Goal: Information Seeking & Learning: Learn about a topic

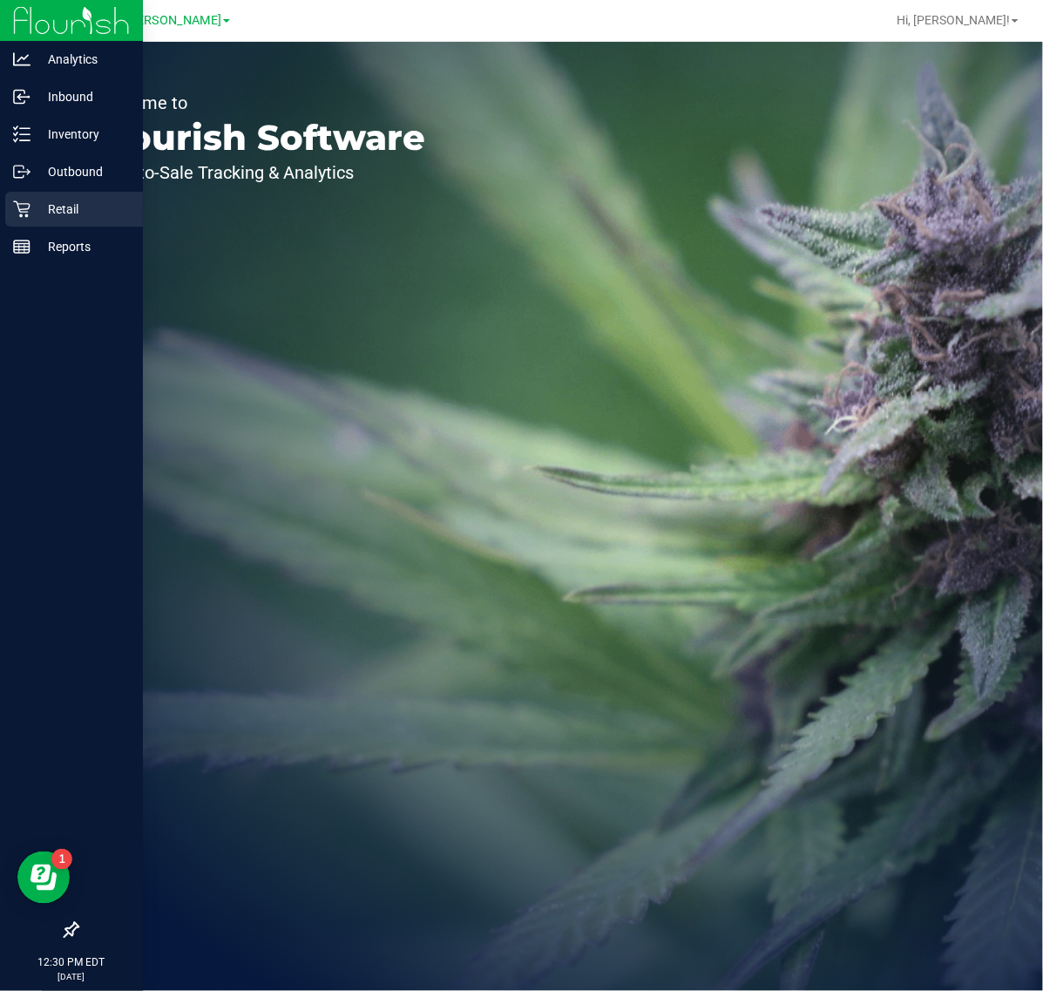
click at [52, 220] on div "Retail" at bounding box center [74, 209] width 138 height 35
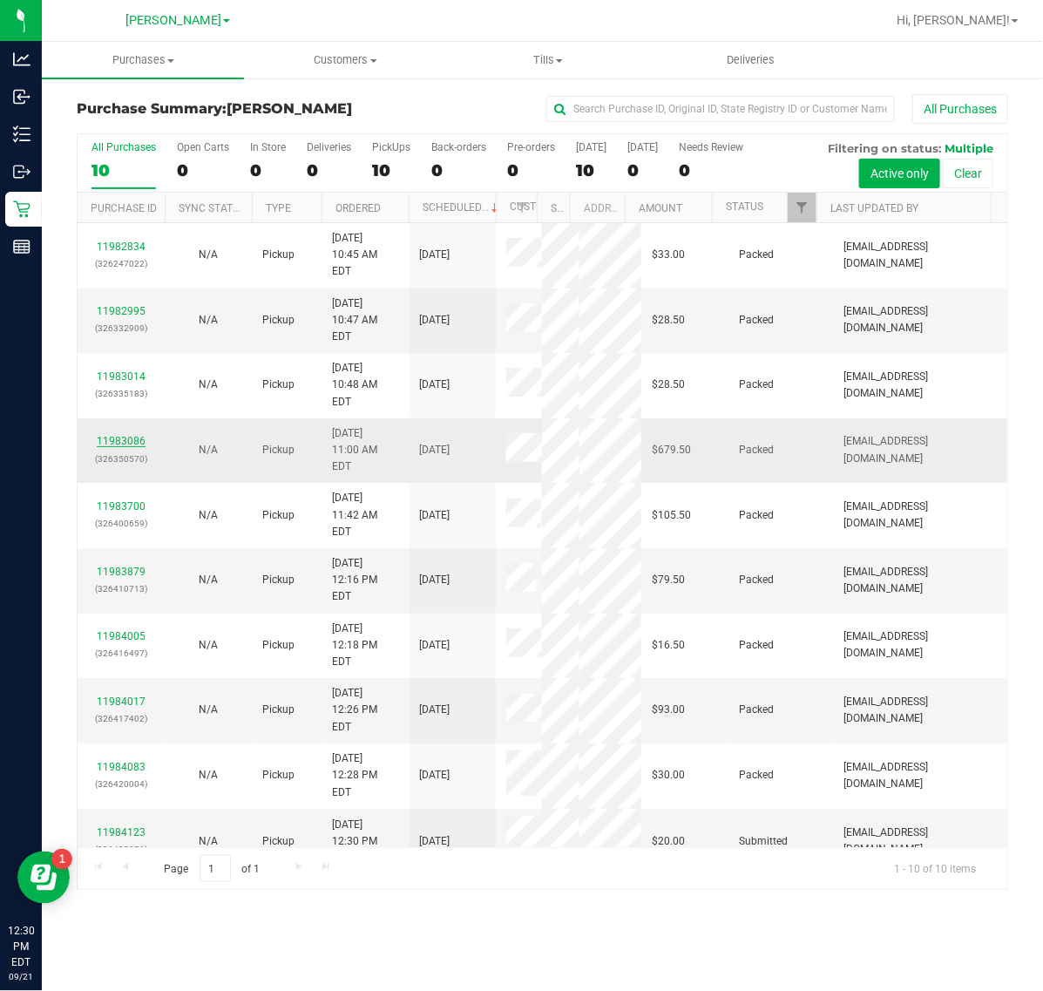
click at [135, 435] on link "11983086" at bounding box center [121, 441] width 49 height 12
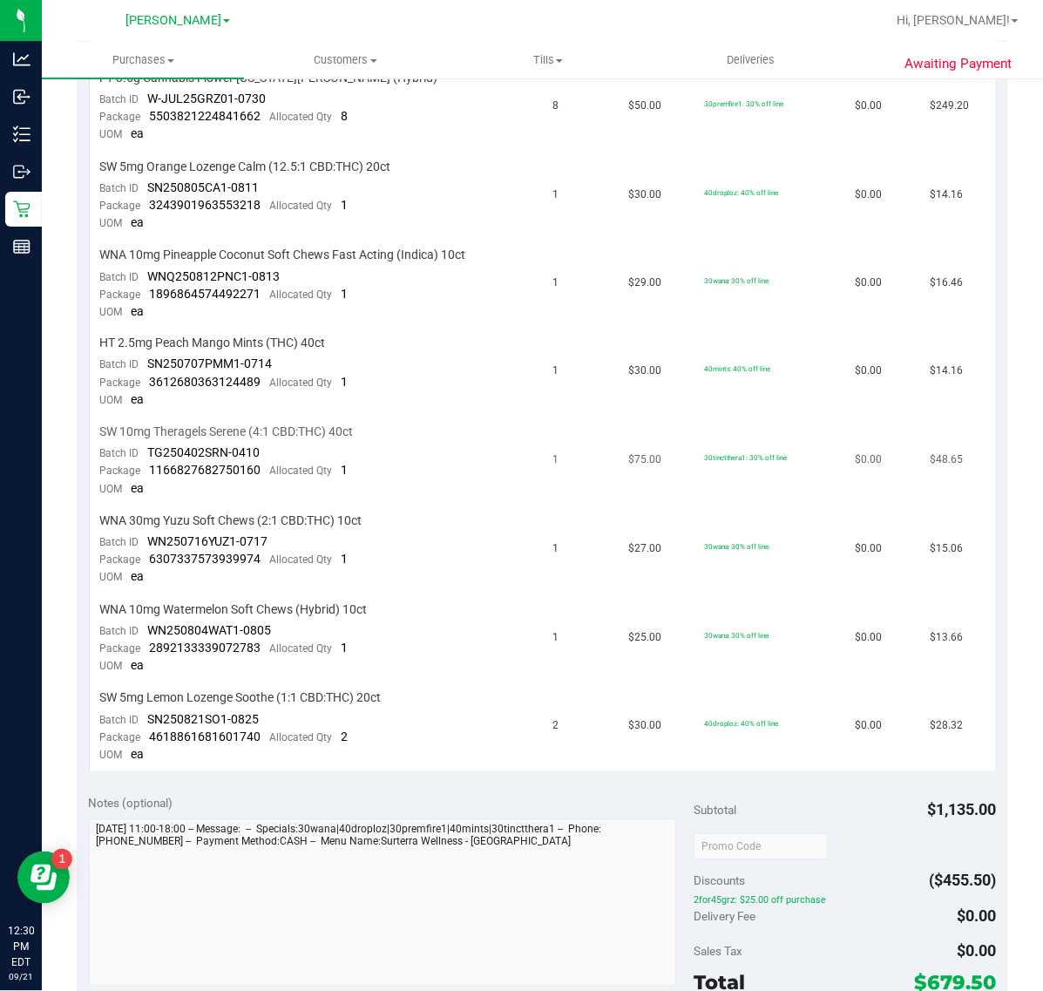
scroll to position [872, 0]
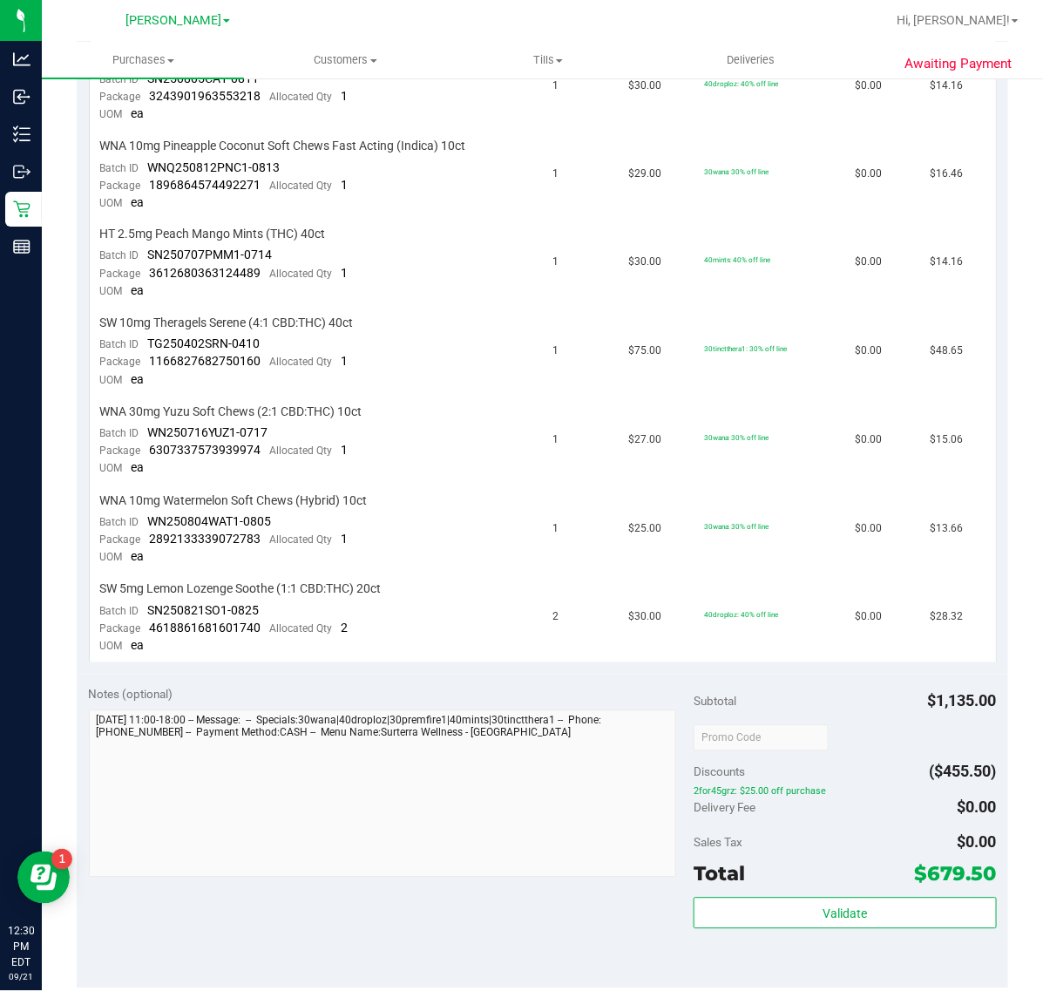
click at [831, 909] on div "Validate" at bounding box center [845, 937] width 302 height 78
click at [823, 907] on span "Validate" at bounding box center [845, 914] width 44 height 14
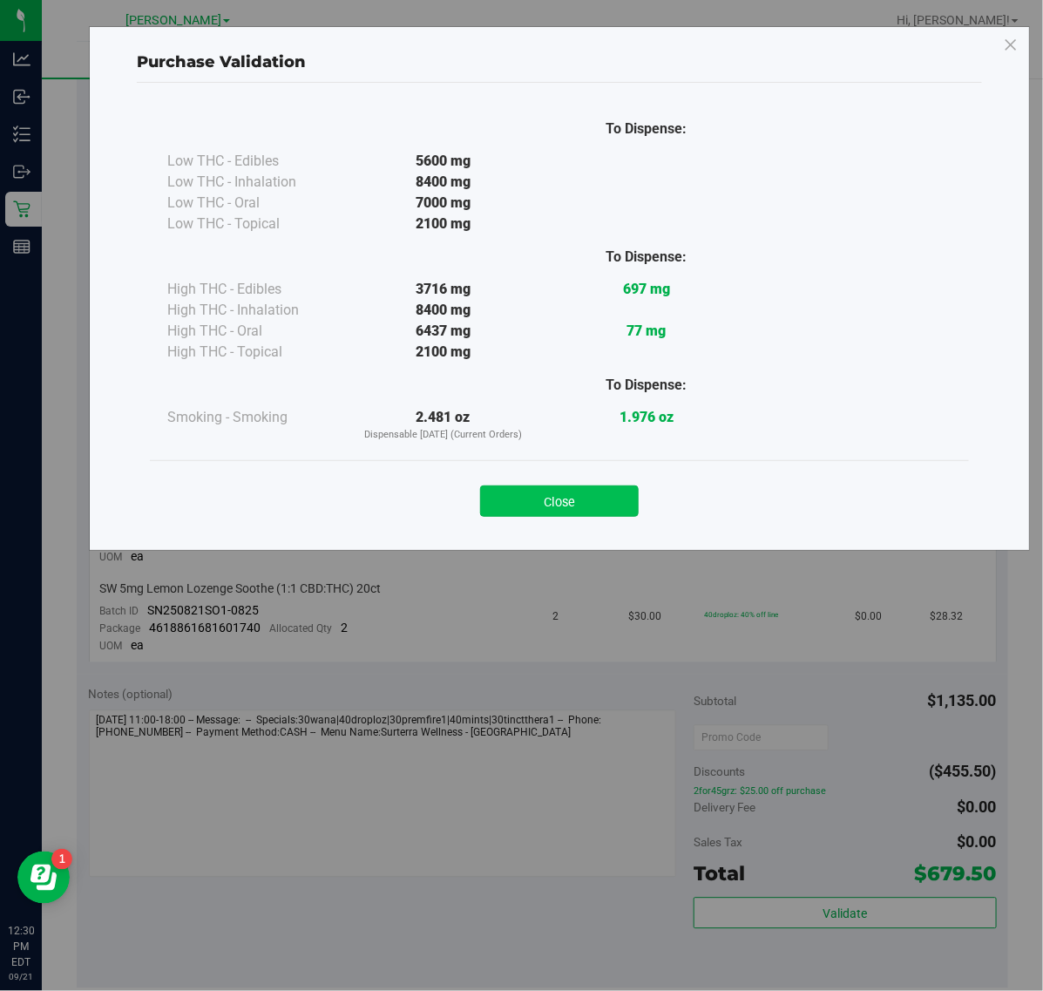
click at [539, 495] on button "Close" at bounding box center [559, 500] width 159 height 31
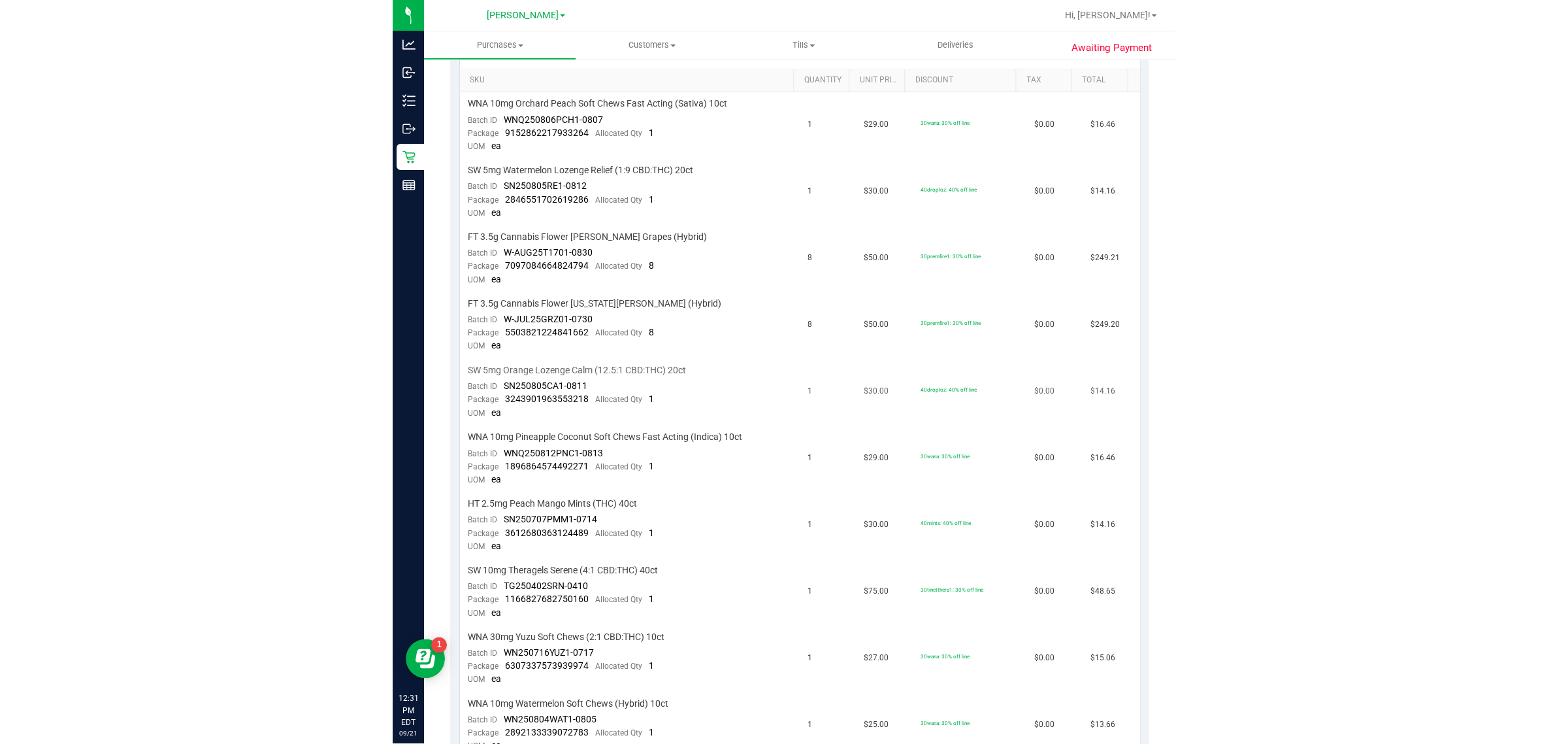
scroll to position [0, 0]
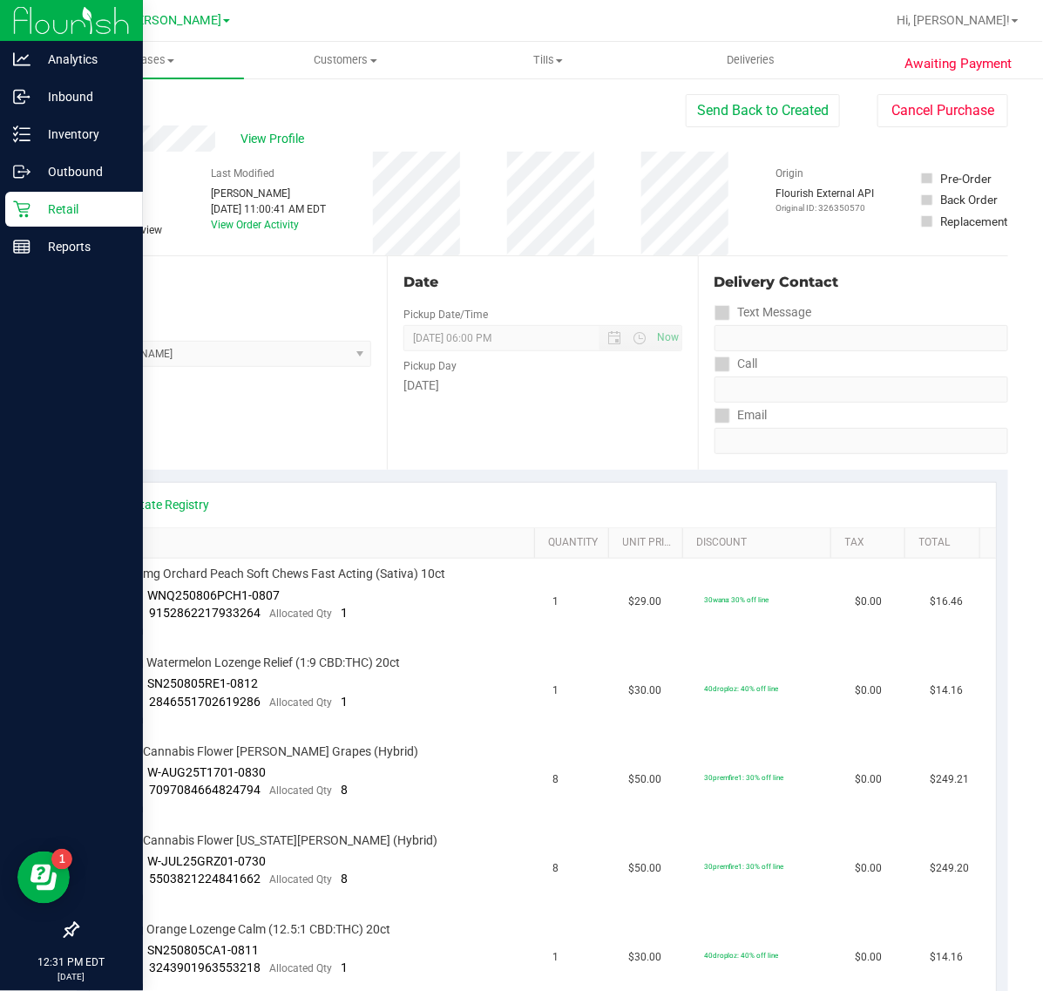
click at [65, 203] on p "Retail" at bounding box center [83, 209] width 105 height 21
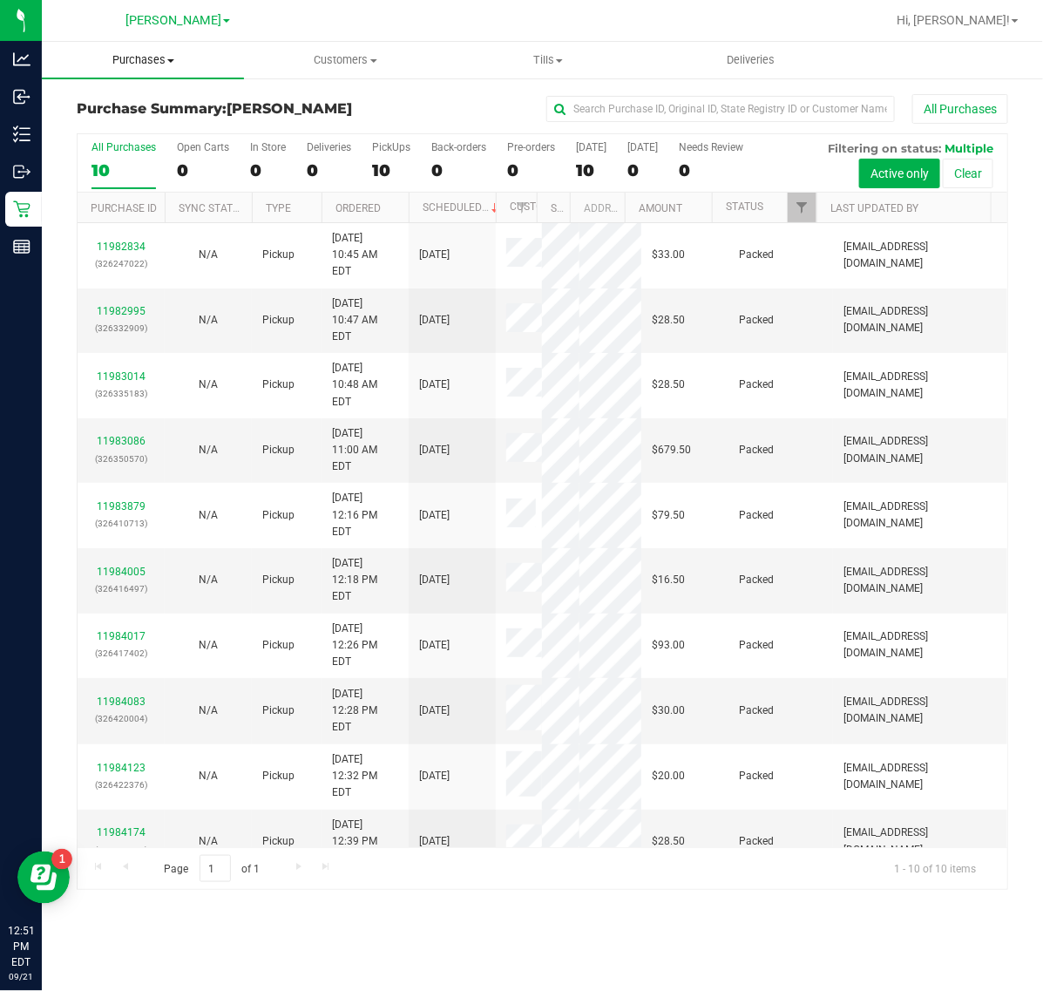
click at [146, 63] on span "Purchases" at bounding box center [143, 60] width 202 height 16
click at [142, 124] on span "Fulfillment" at bounding box center [96, 126] width 108 height 15
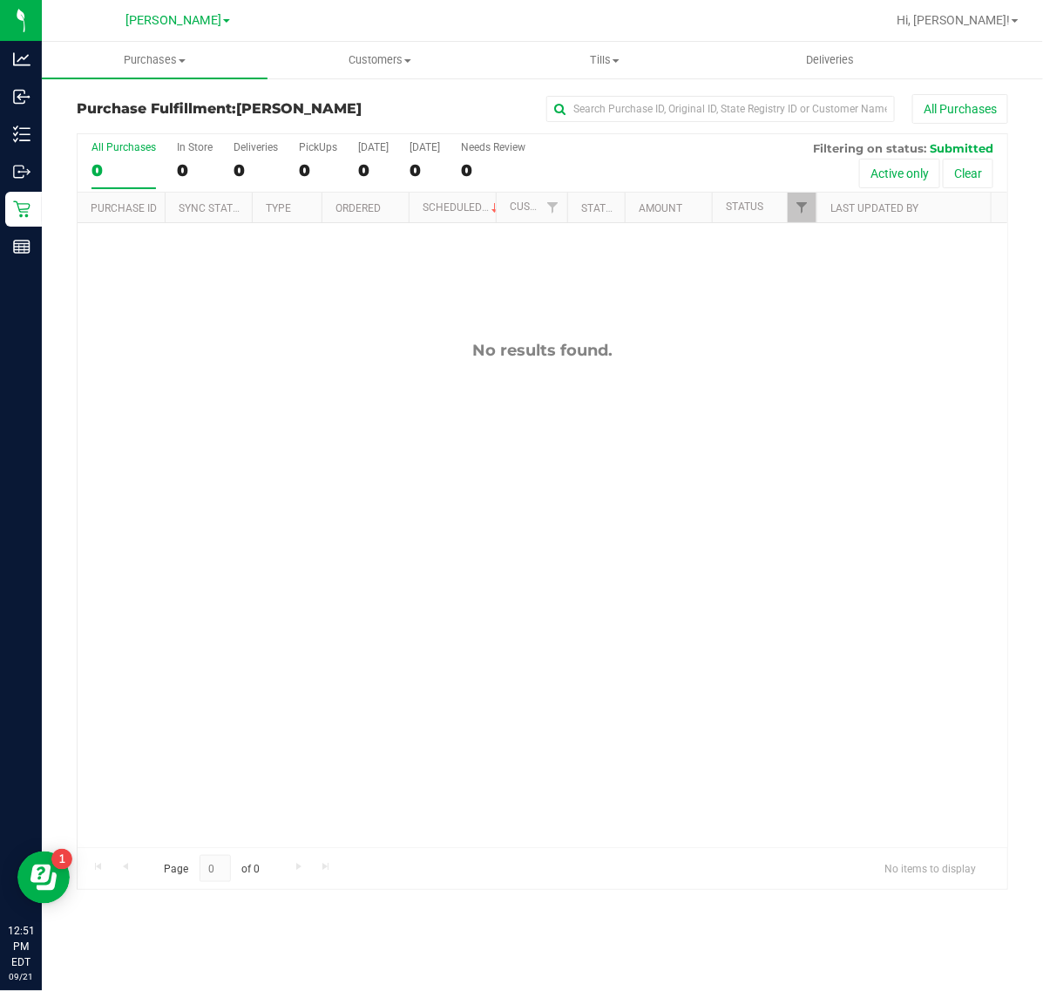
click at [601, 634] on div "No results found." at bounding box center [543, 594] width 930 height 742
click at [394, 52] on span "Customers" at bounding box center [380, 60] width 224 height 16
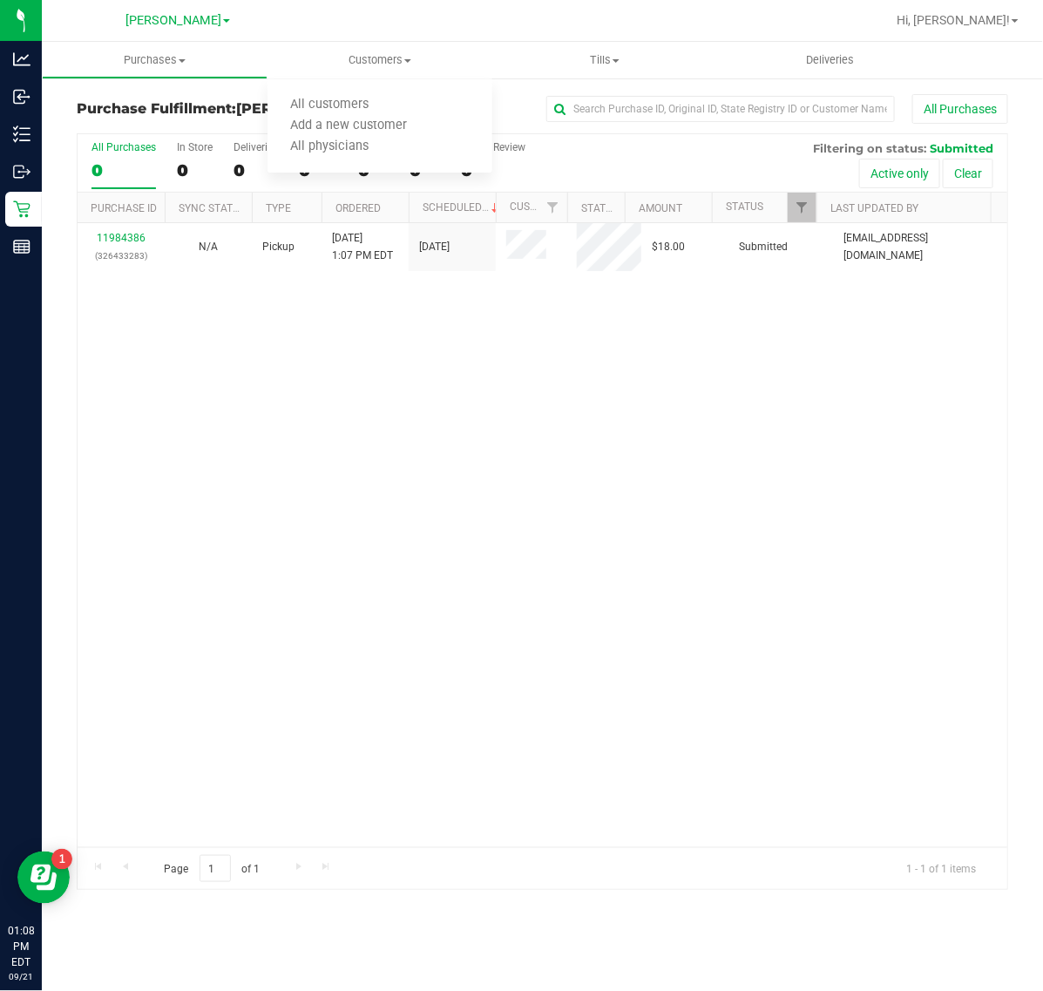
drag, startPoint x: 399, startPoint y: 94, endPoint x: 288, endPoint y: 739, distance: 654.5
click at [288, 739] on div "11984386 (326433283) N/A Pickup 9/21/2025 1:07 PM EDT 9/21/2025 $18.00 Submitte…" at bounding box center [543, 535] width 930 height 624
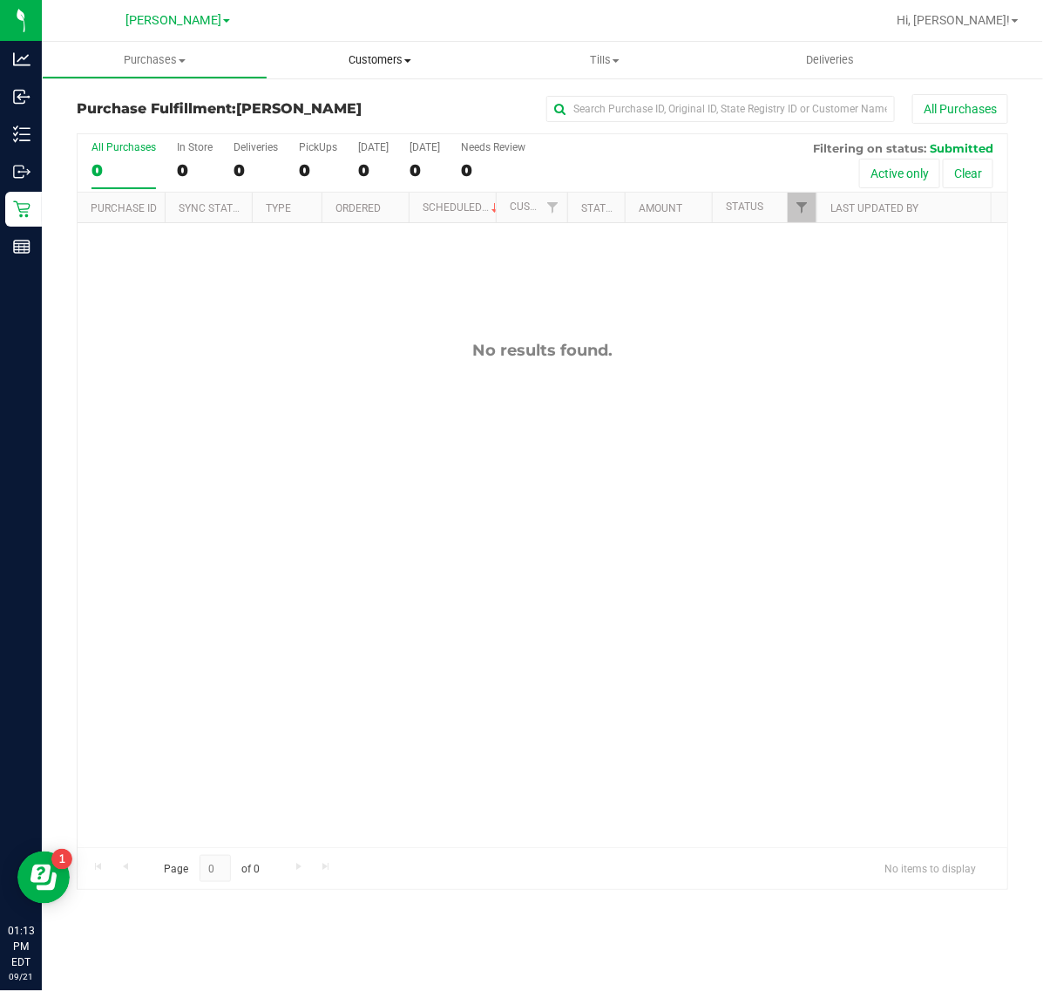
click at [356, 59] on span "Customers" at bounding box center [381, 60] width 226 height 16
click at [368, 98] on span "All customers" at bounding box center [330, 105] width 125 height 15
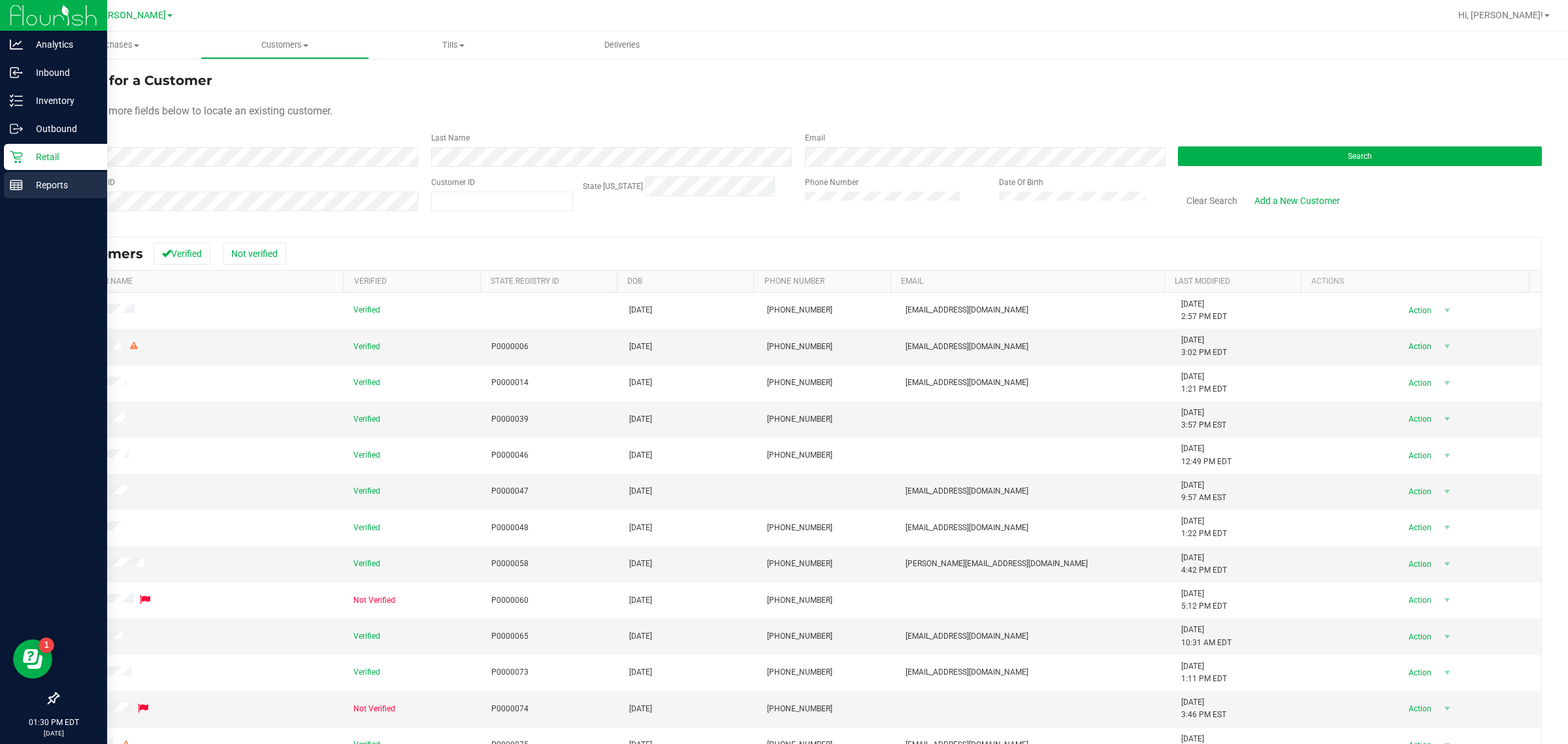
click at [23, 181] on p "Reports" at bounding box center [62, 184] width 79 height 16
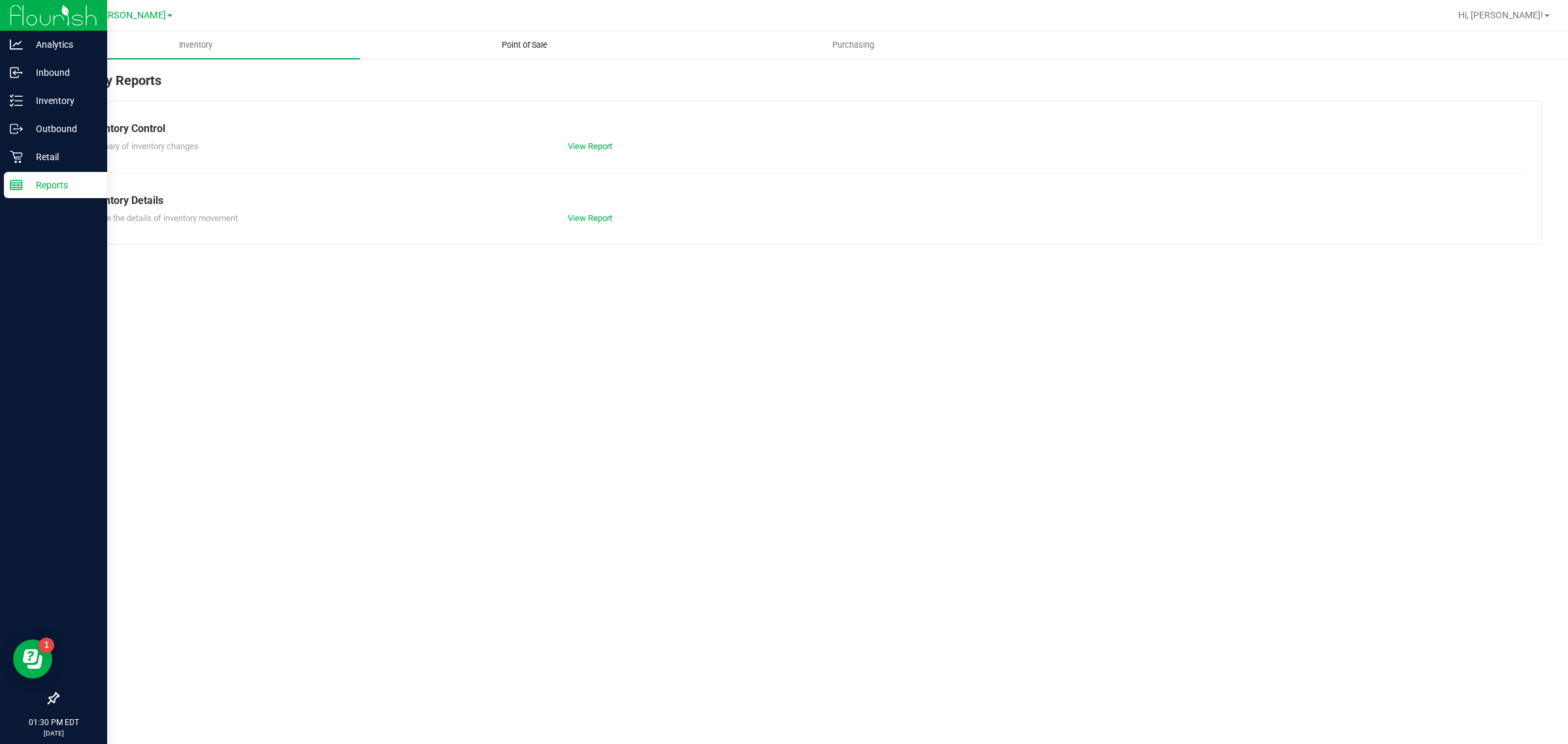
click at [530, 44] on span "Point of Sale" at bounding box center [525, 45] width 81 height 12
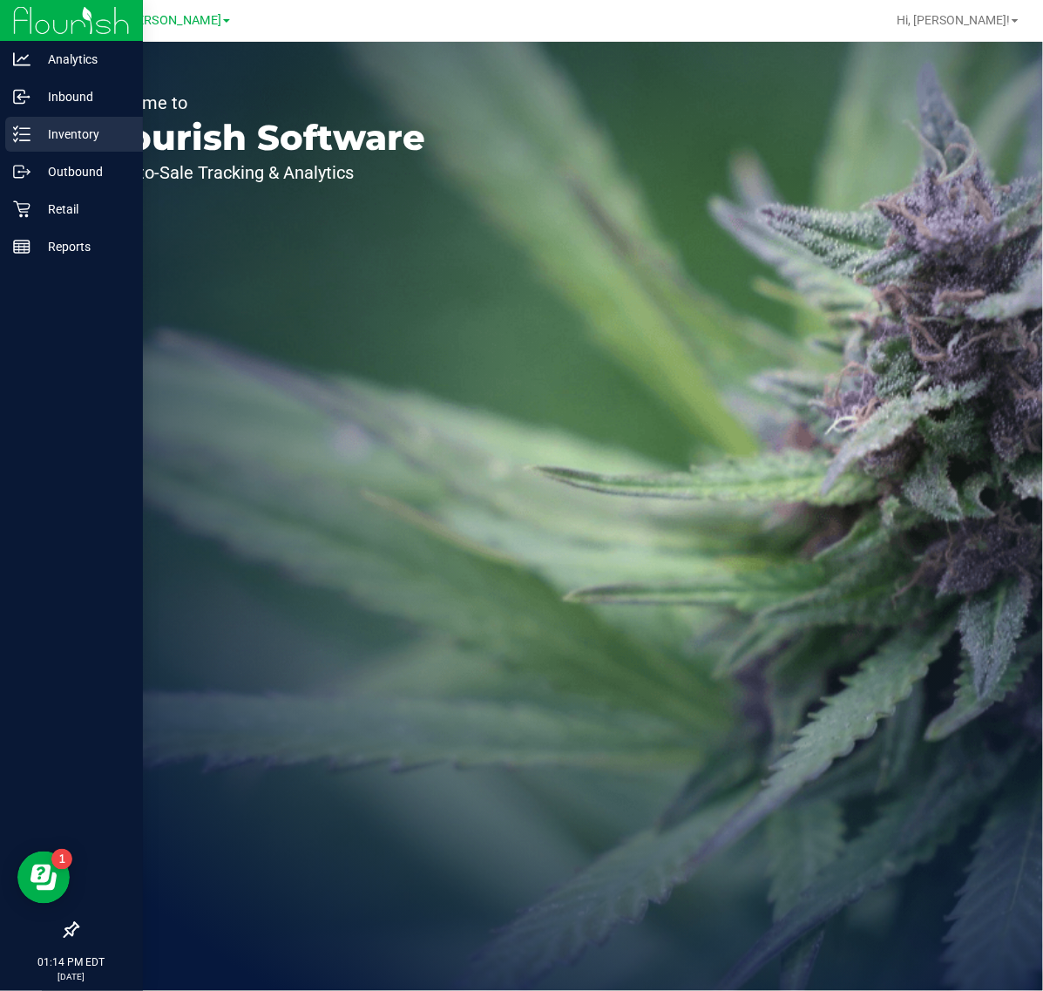
click at [55, 142] on p "Inventory" at bounding box center [83, 134] width 105 height 21
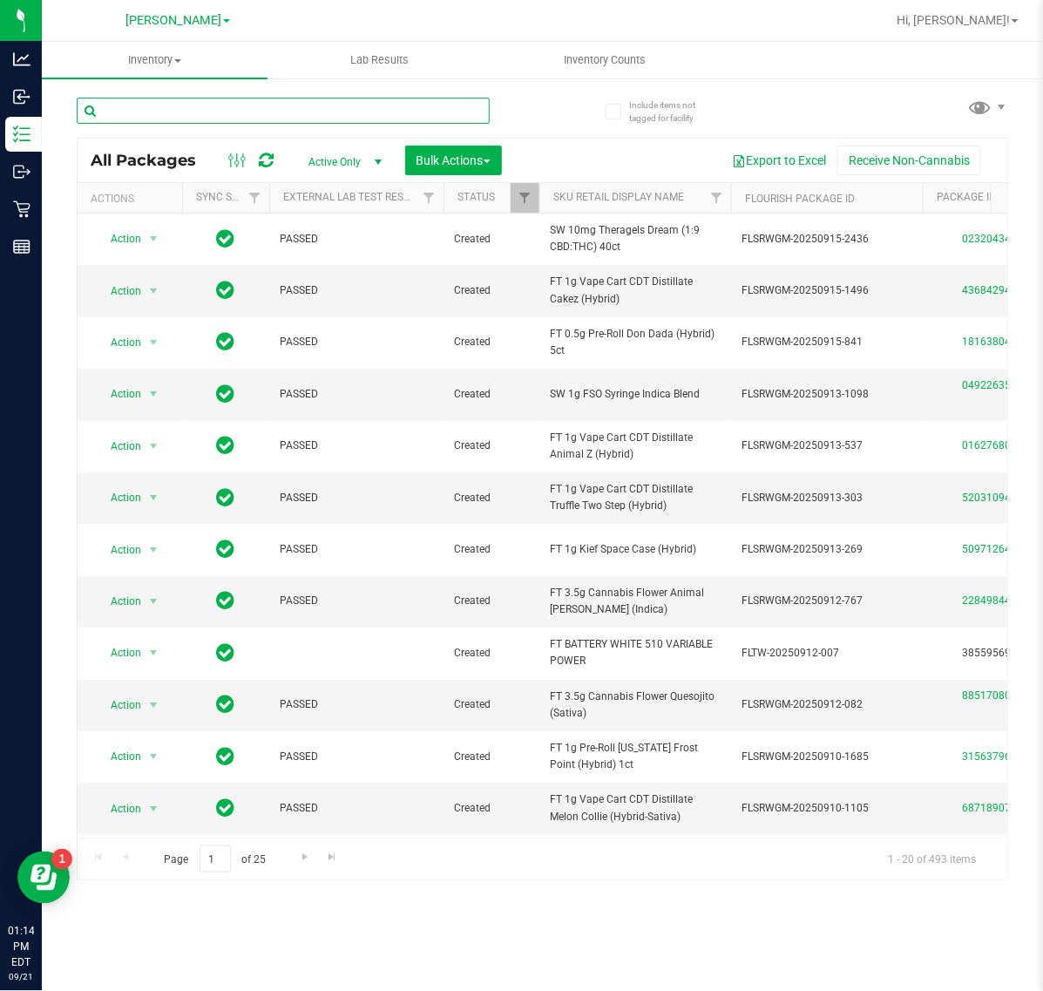
click at [275, 111] on input "text" at bounding box center [283, 111] width 413 height 26
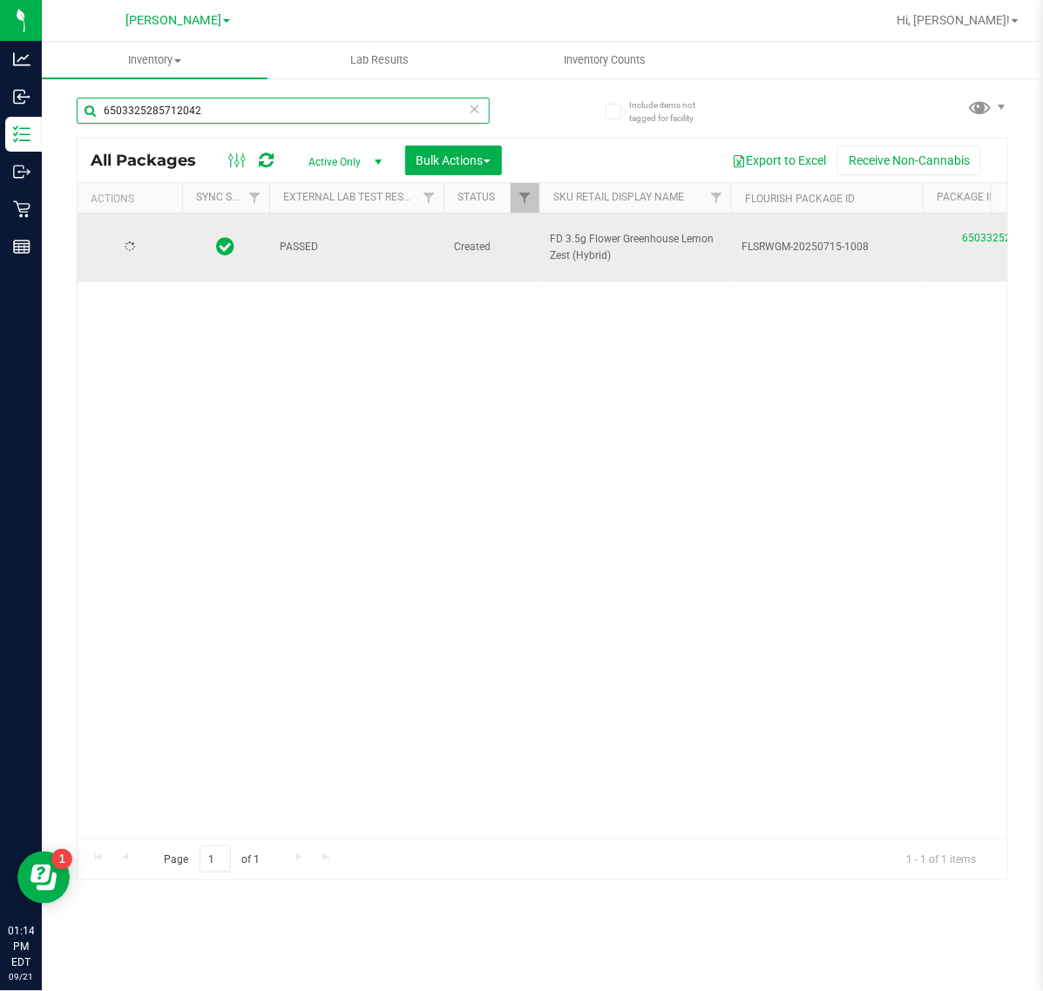
type input "6503325285712042"
click at [145, 242] on span "select" at bounding box center [154, 247] width 22 height 24
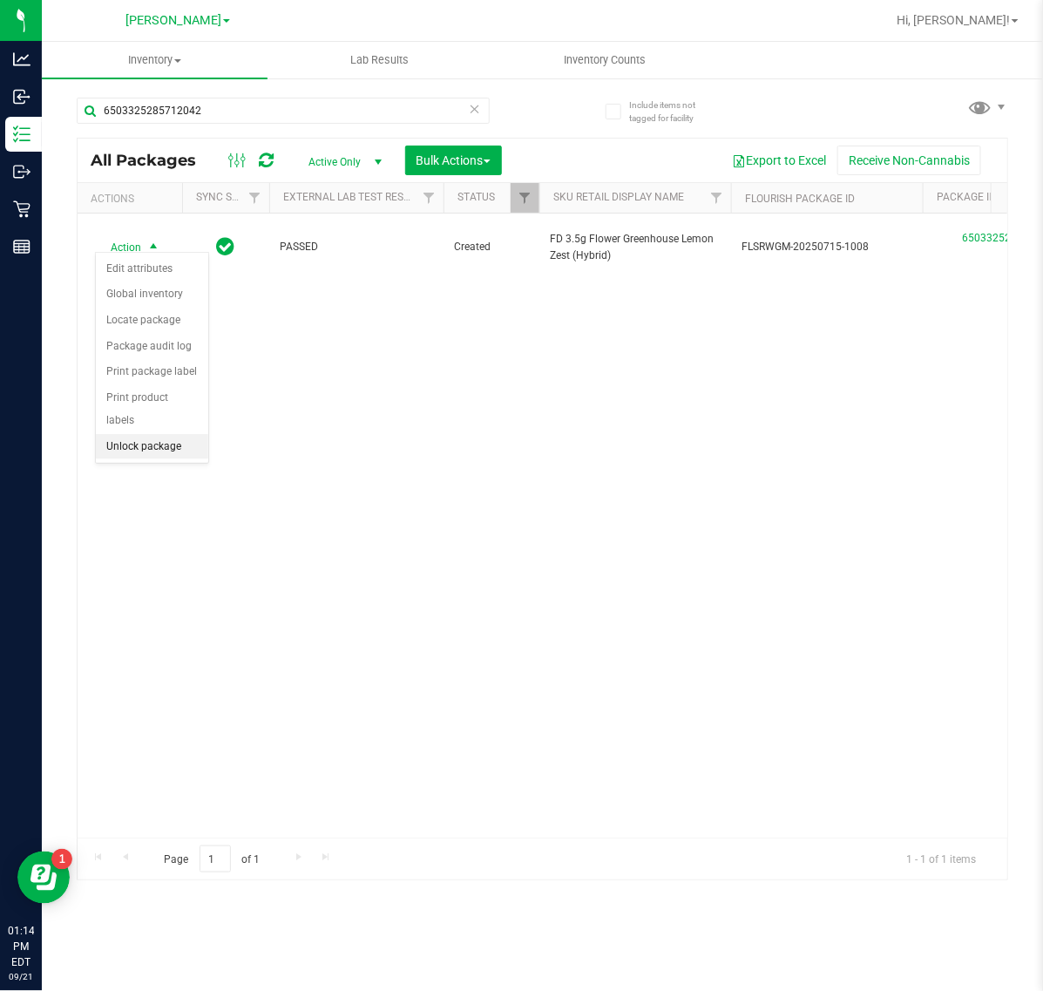
click at [162, 434] on li "Unlock package" at bounding box center [152, 447] width 112 height 26
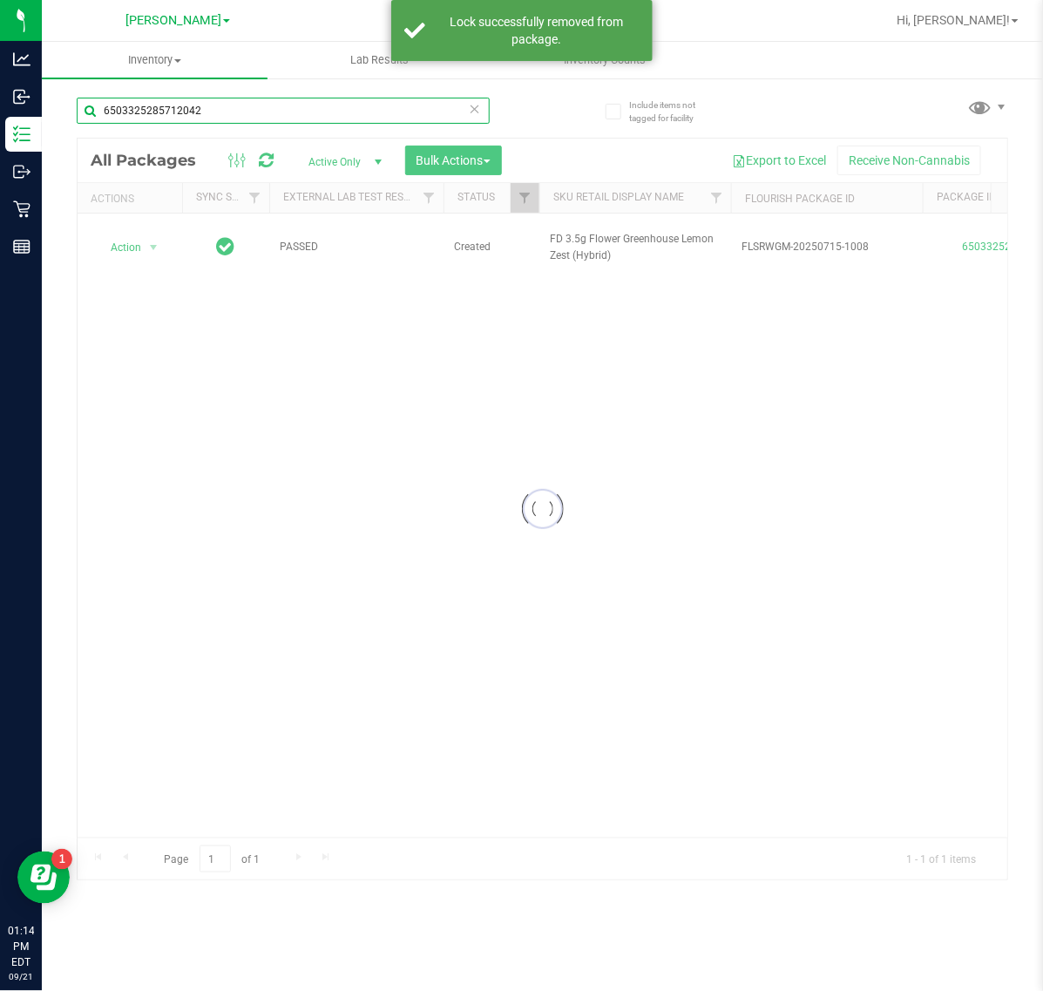
drag, startPoint x: 240, startPoint y: 115, endPoint x: -2, endPoint y: 15, distance: 261.4
click at [0, 15] on html "Analytics Inbound Inventory Outbound Retail Reports 01:14 PM EDT [DATE] 09/21 […" at bounding box center [521, 495] width 1043 height 991
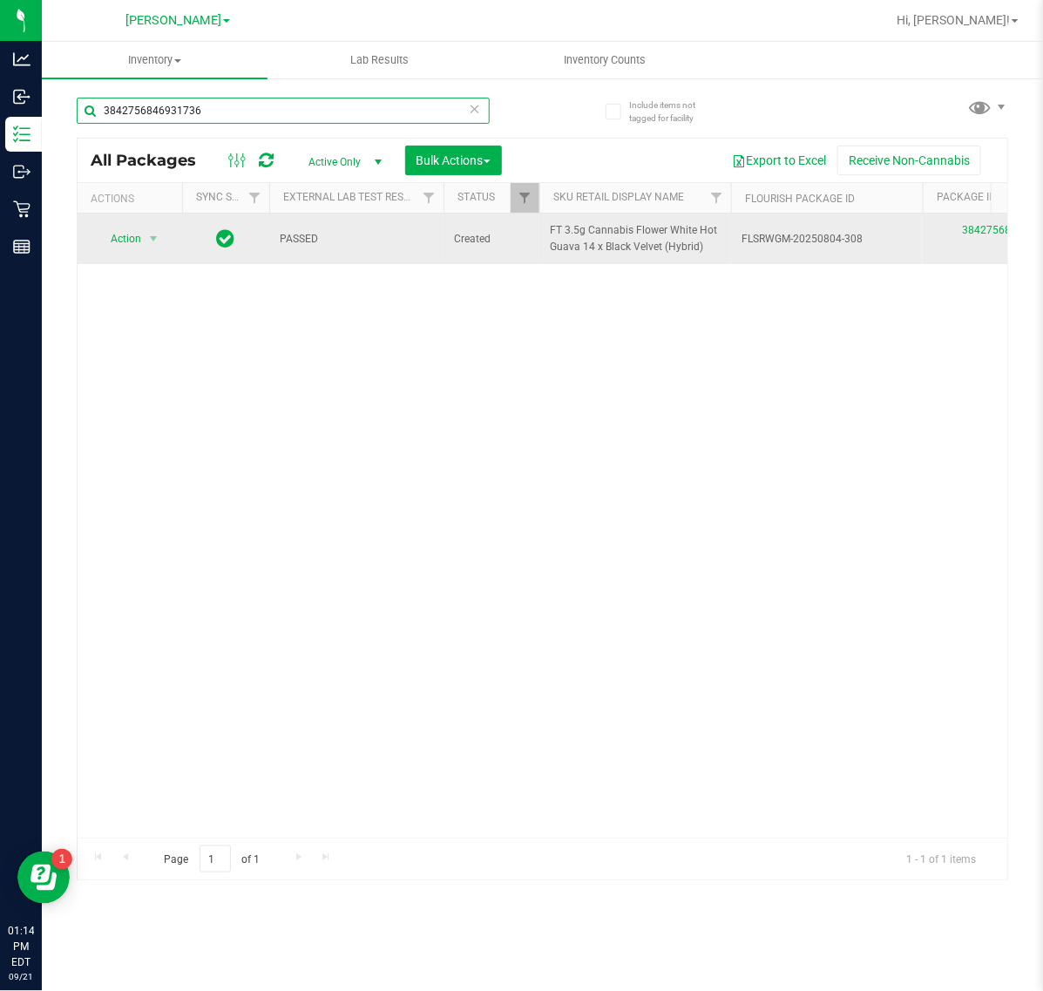
type input "3842756846931736"
click at [144, 250] on span "select" at bounding box center [154, 239] width 22 height 24
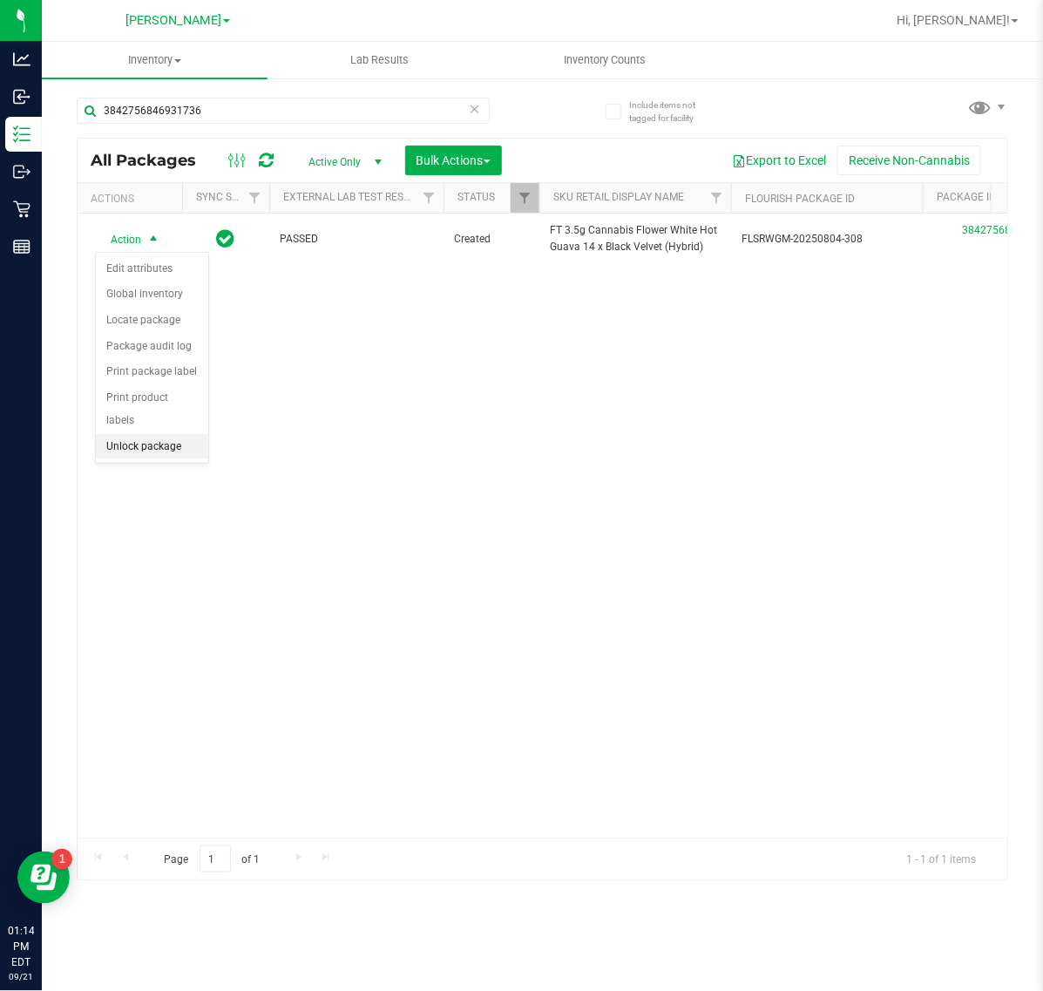
click at [122, 434] on li "Unlock package" at bounding box center [152, 447] width 112 height 26
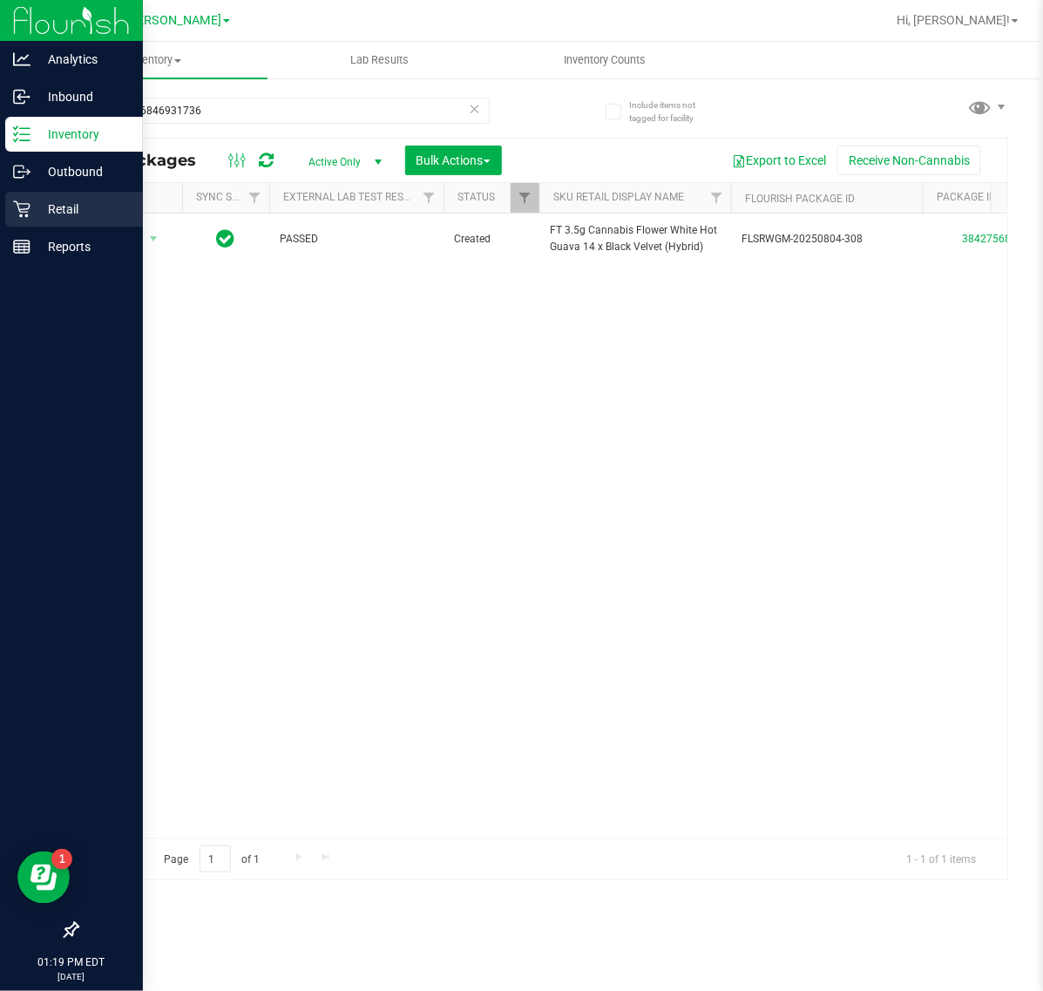
click at [35, 218] on p "Retail" at bounding box center [83, 209] width 105 height 21
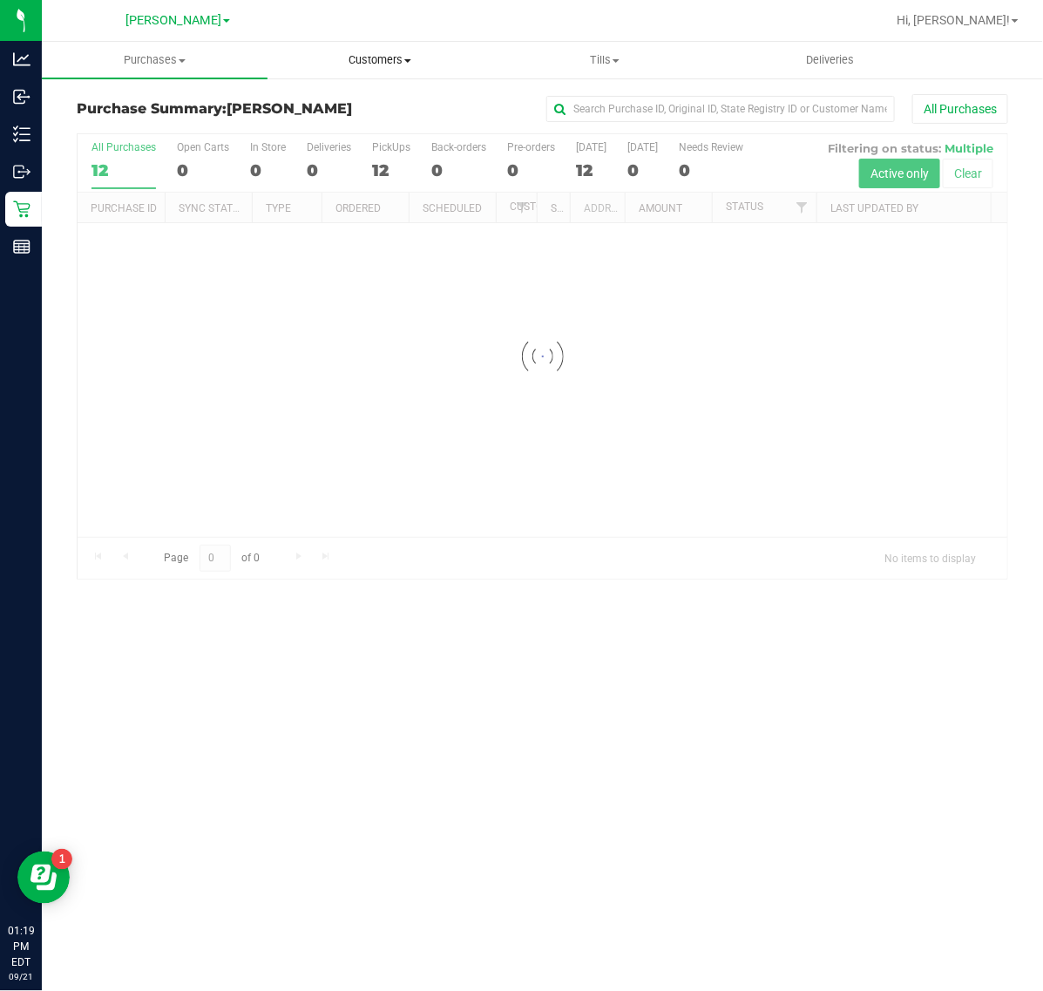
click at [367, 59] on span "Customers" at bounding box center [380, 60] width 224 height 16
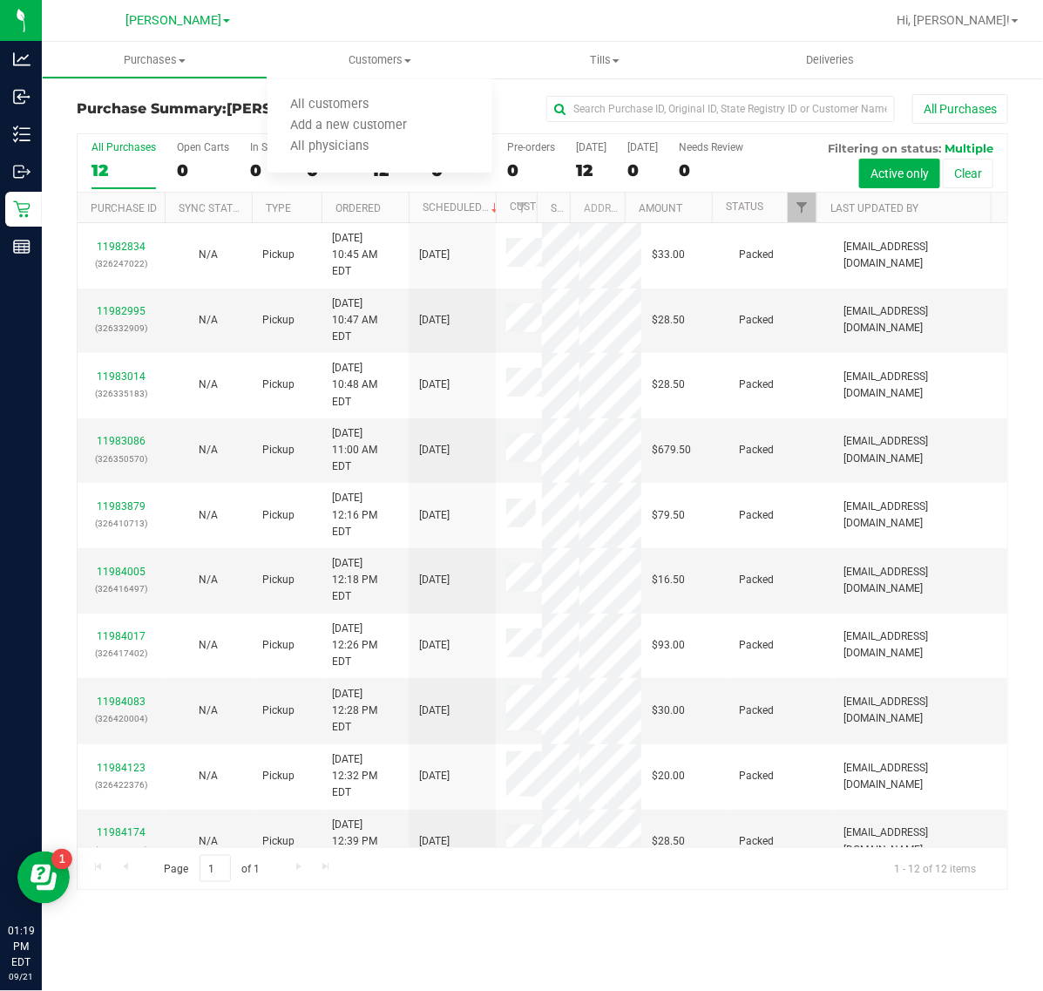
click at [415, 24] on div at bounding box center [598, 20] width 573 height 34
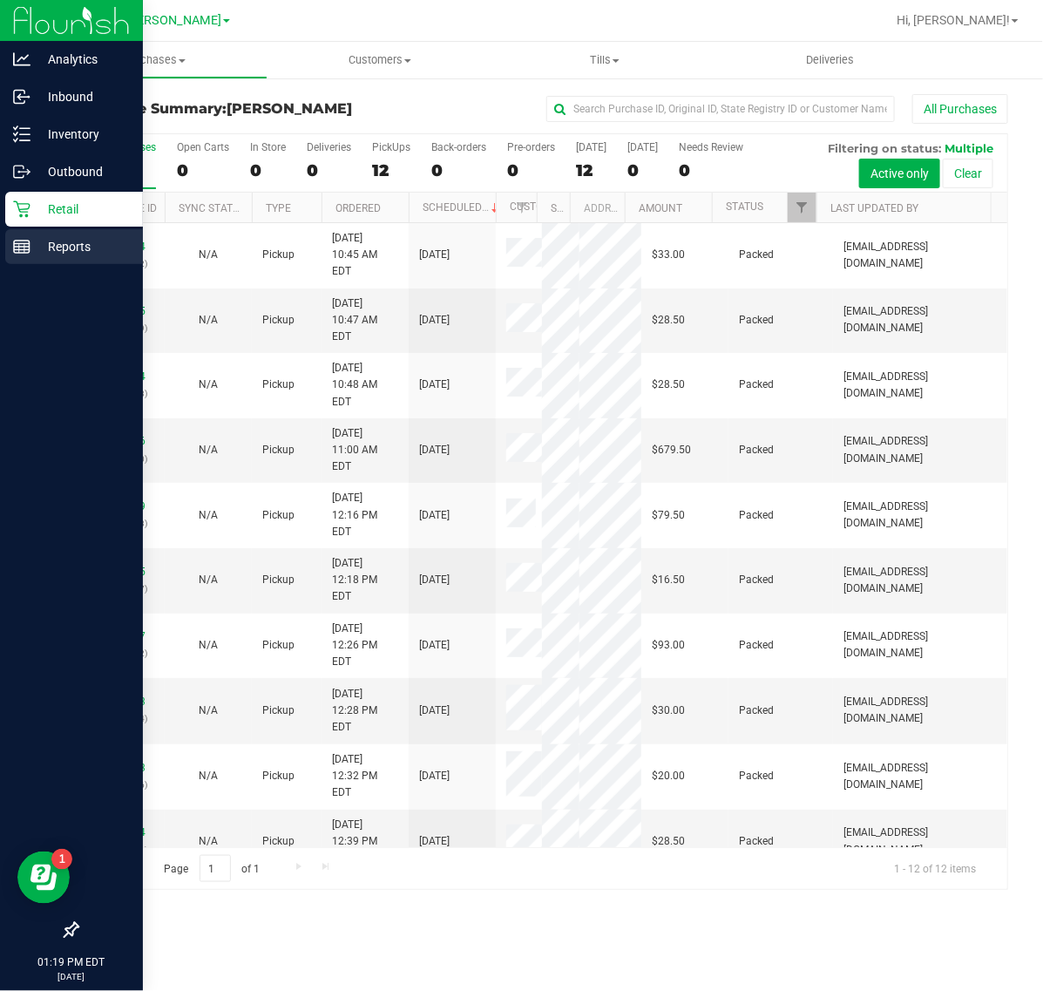
click at [23, 250] on icon at bounding box center [21, 246] width 17 height 17
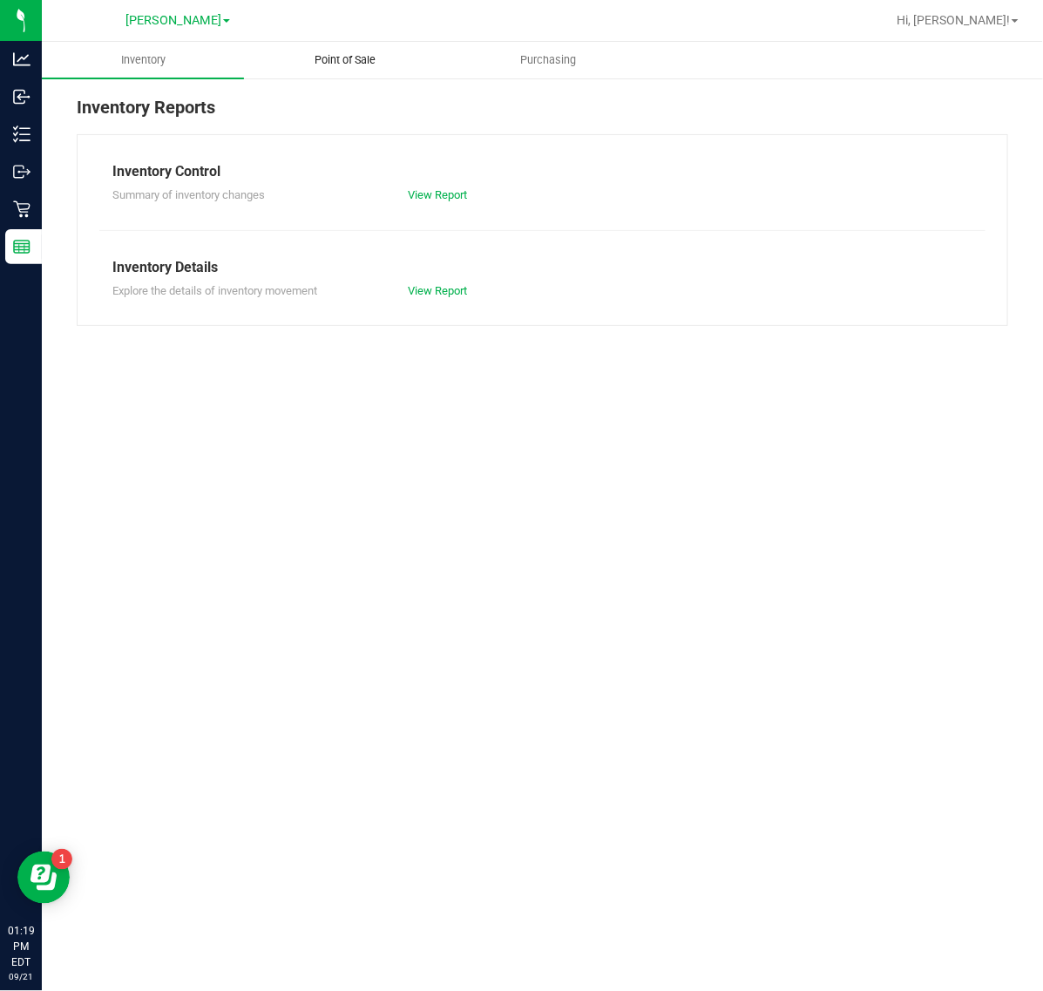
click at [336, 67] on span "Point of Sale" at bounding box center [346, 60] width 108 height 16
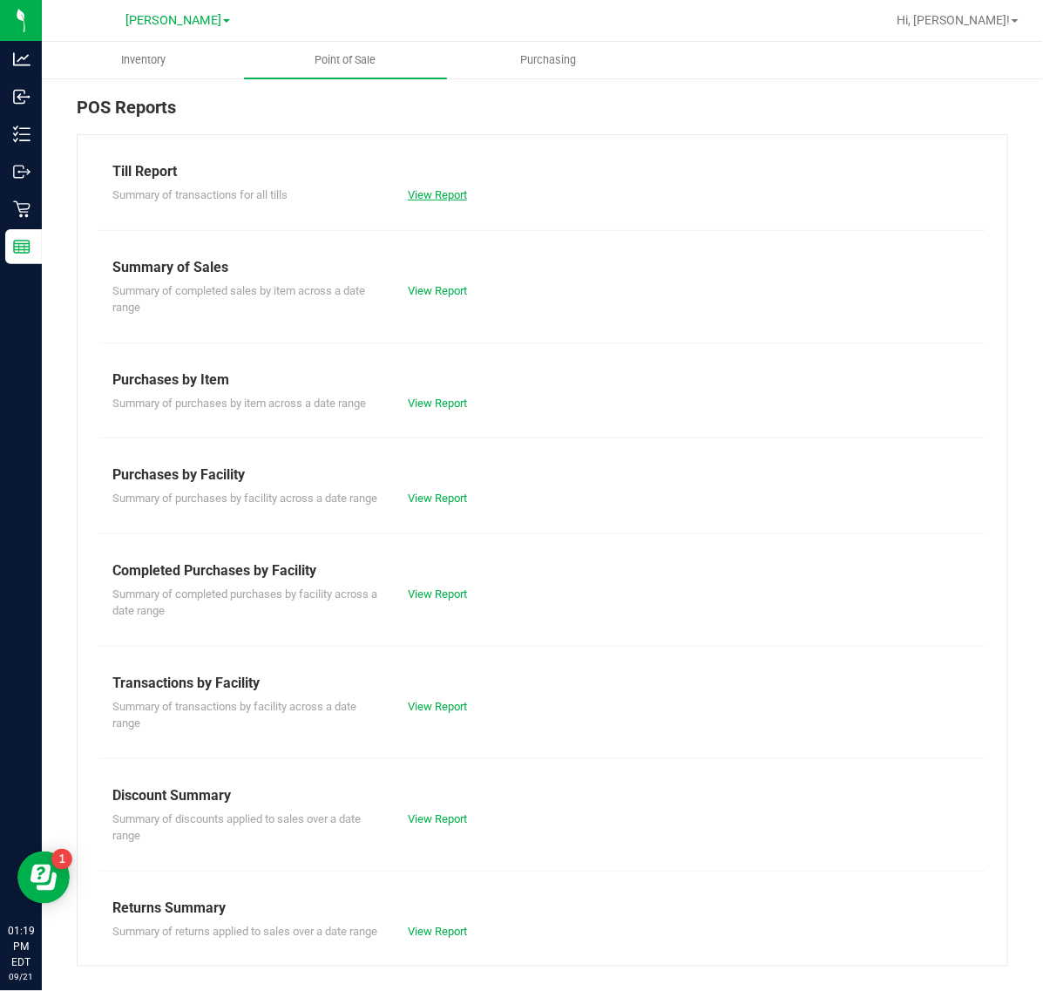
click at [429, 197] on link "View Report" at bounding box center [437, 194] width 59 height 13
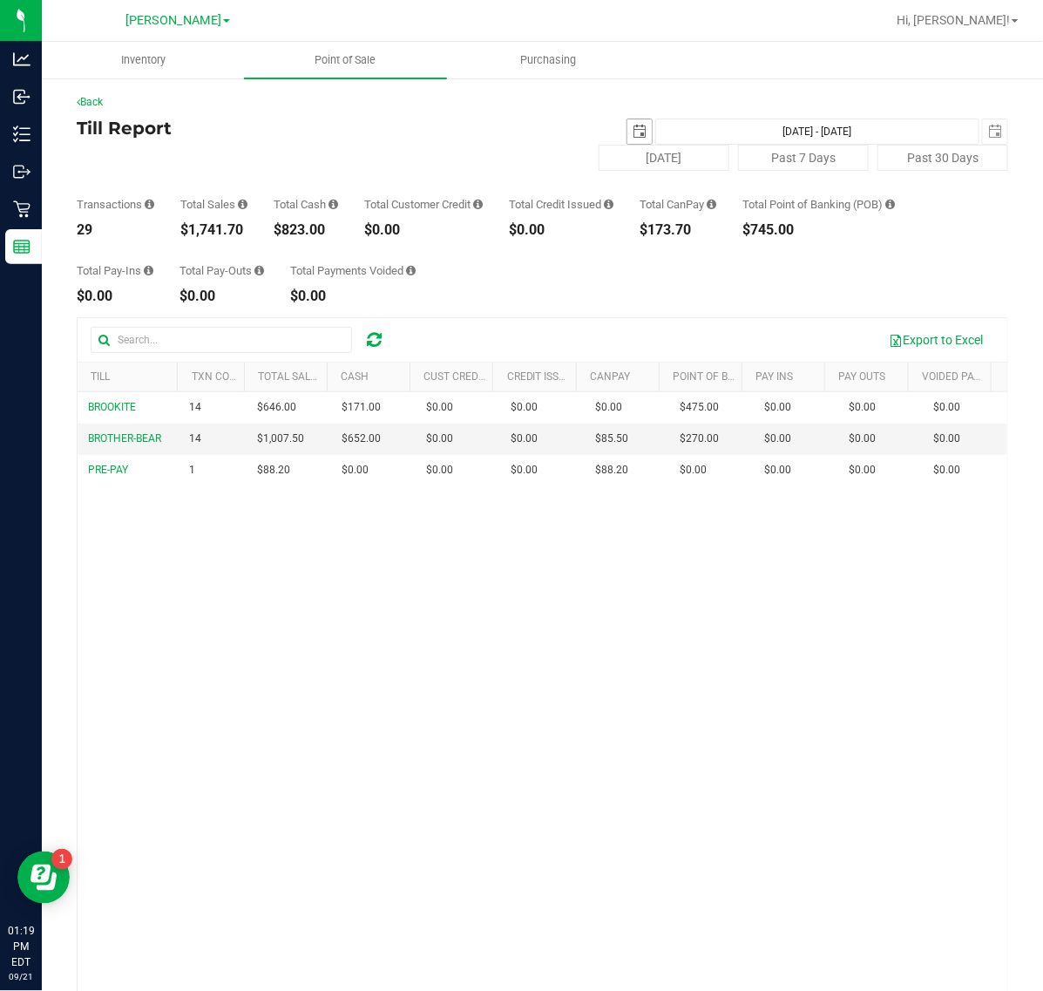
click at [627, 129] on span "select" at bounding box center [639, 131] width 24 height 24
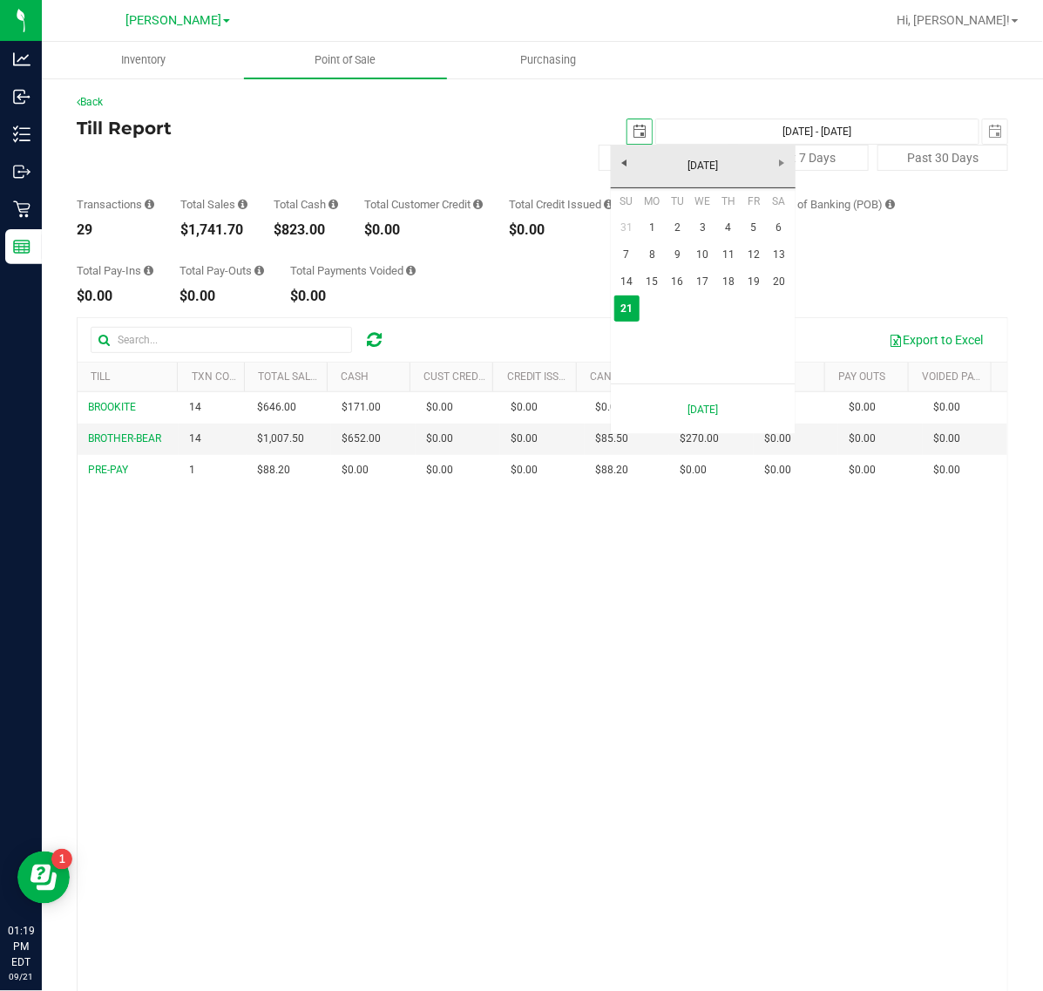
scroll to position [0, 44]
click at [781, 271] on link "20" at bounding box center [779, 281] width 25 height 27
type input "[DATE]"
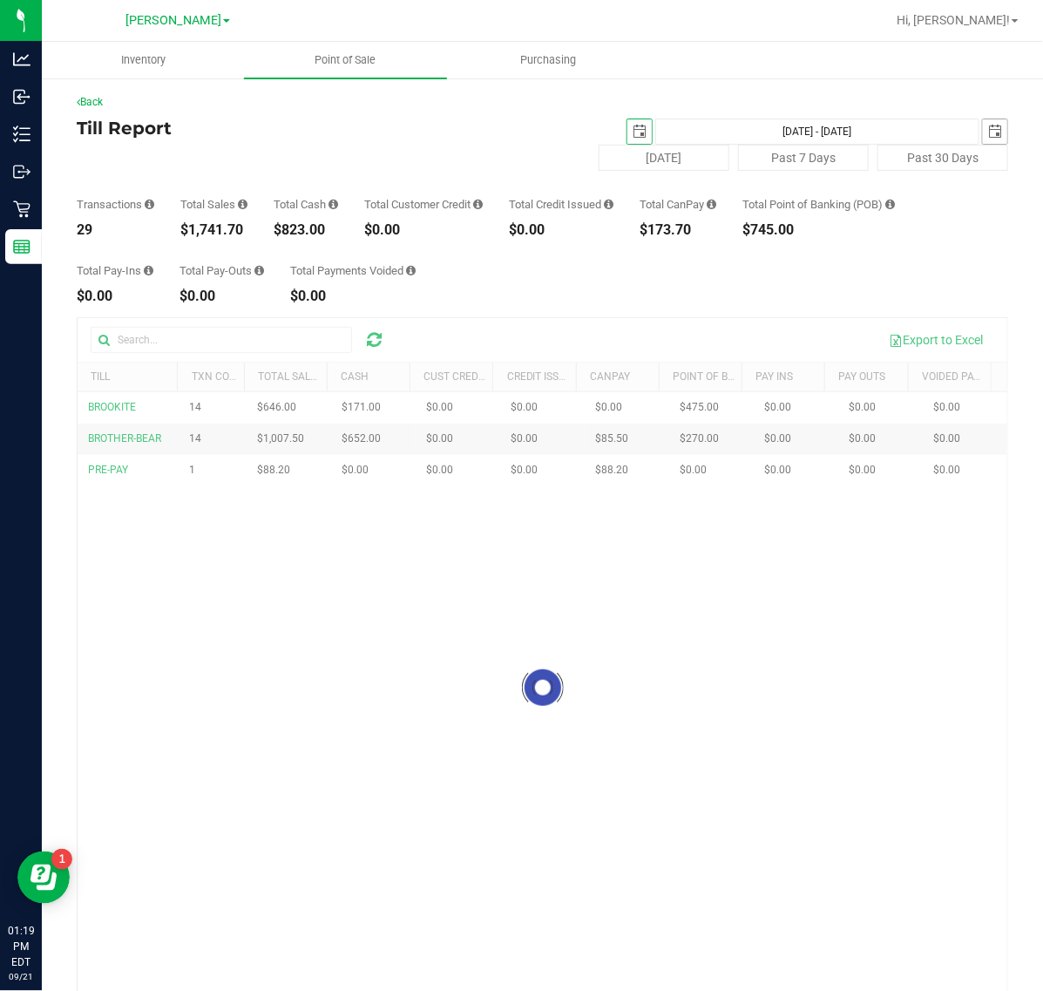
click at [988, 132] on span "select" at bounding box center [995, 132] width 14 height 14
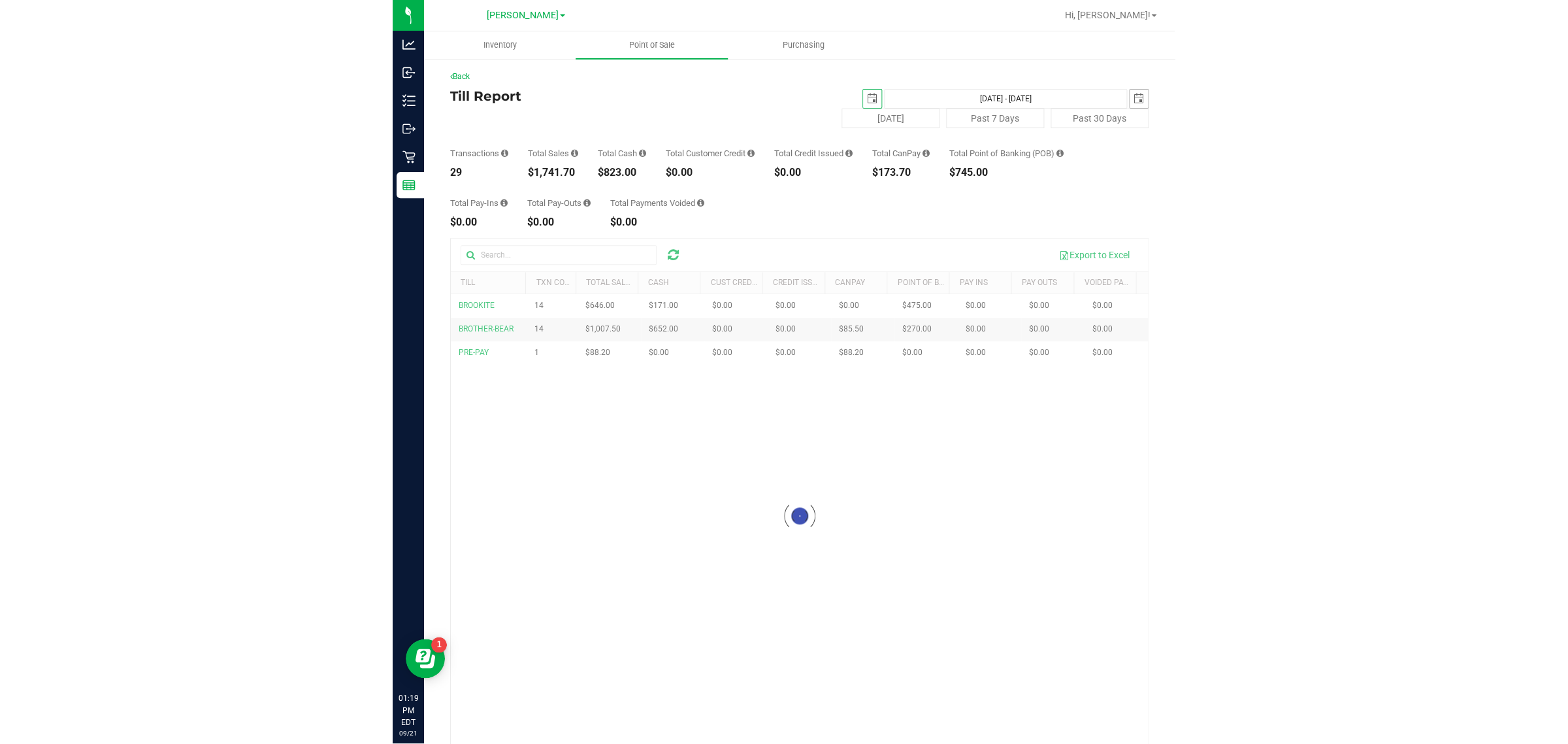
scroll to position [0, 33]
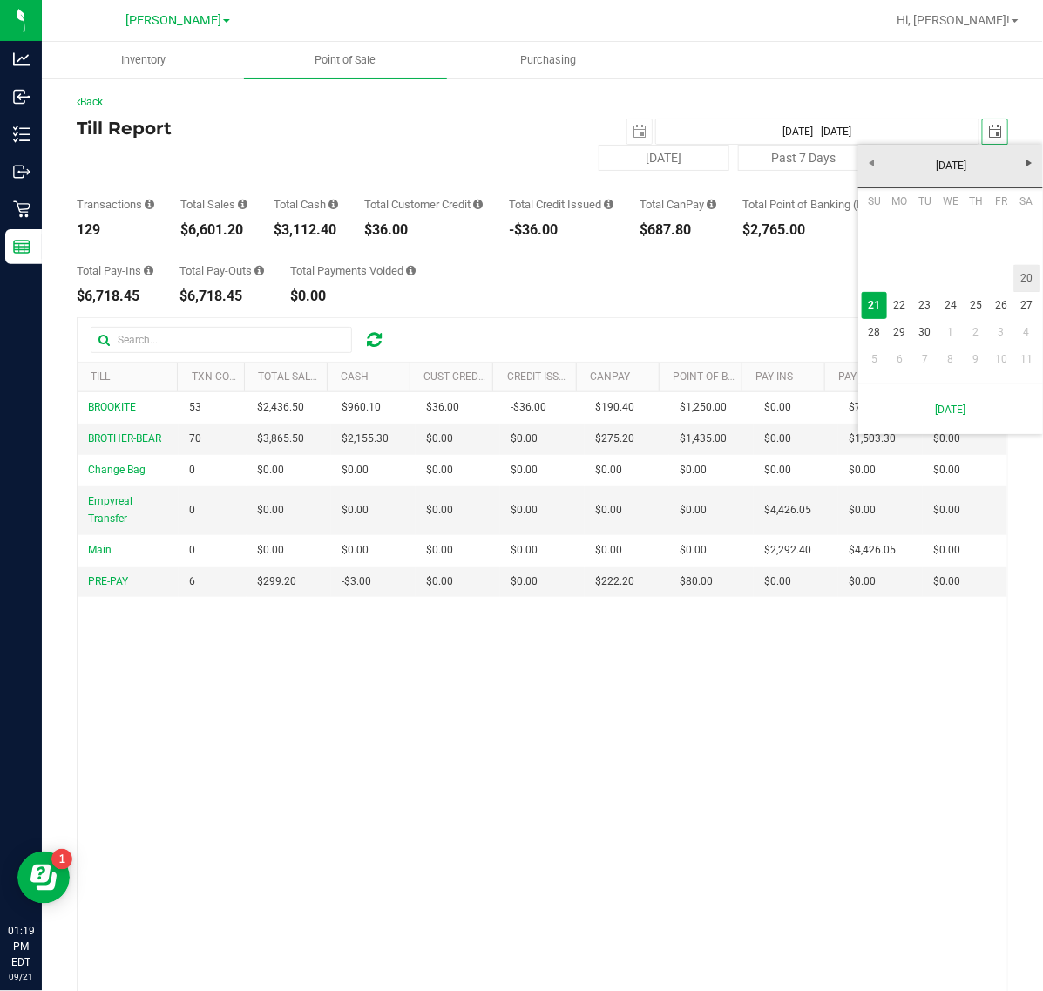
click at [1029, 275] on link "20" at bounding box center [1026, 278] width 25 height 27
type input "[DATE] - [DATE]"
type input "[DATE]"
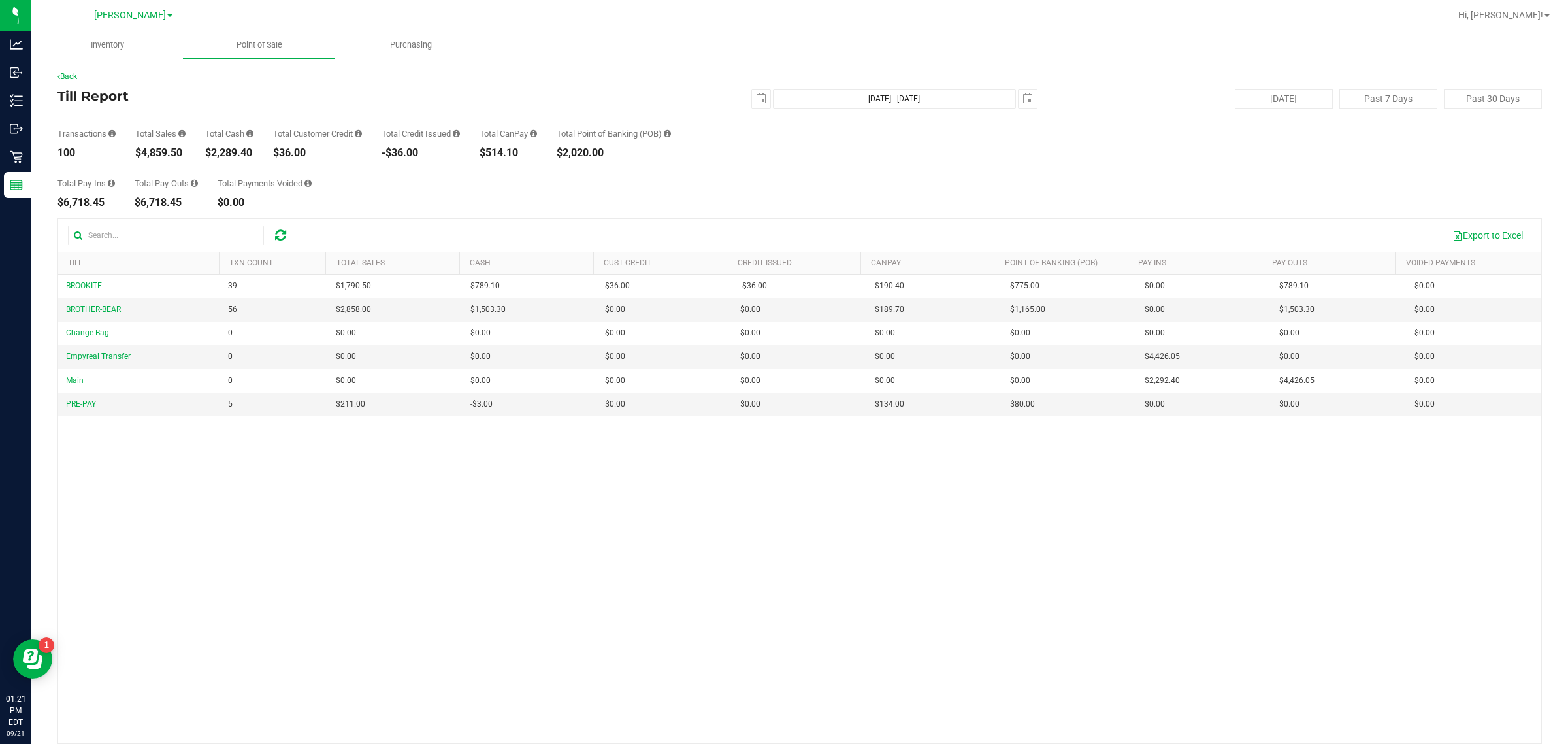
click at [503, 680] on div "BROOKITE 39 $1,790.50 $789.10 $0.00 $36.00 -$36.00 $190.40 $0.00 $775.00 $0.00 …" at bounding box center [800, 508] width 1483 height 469
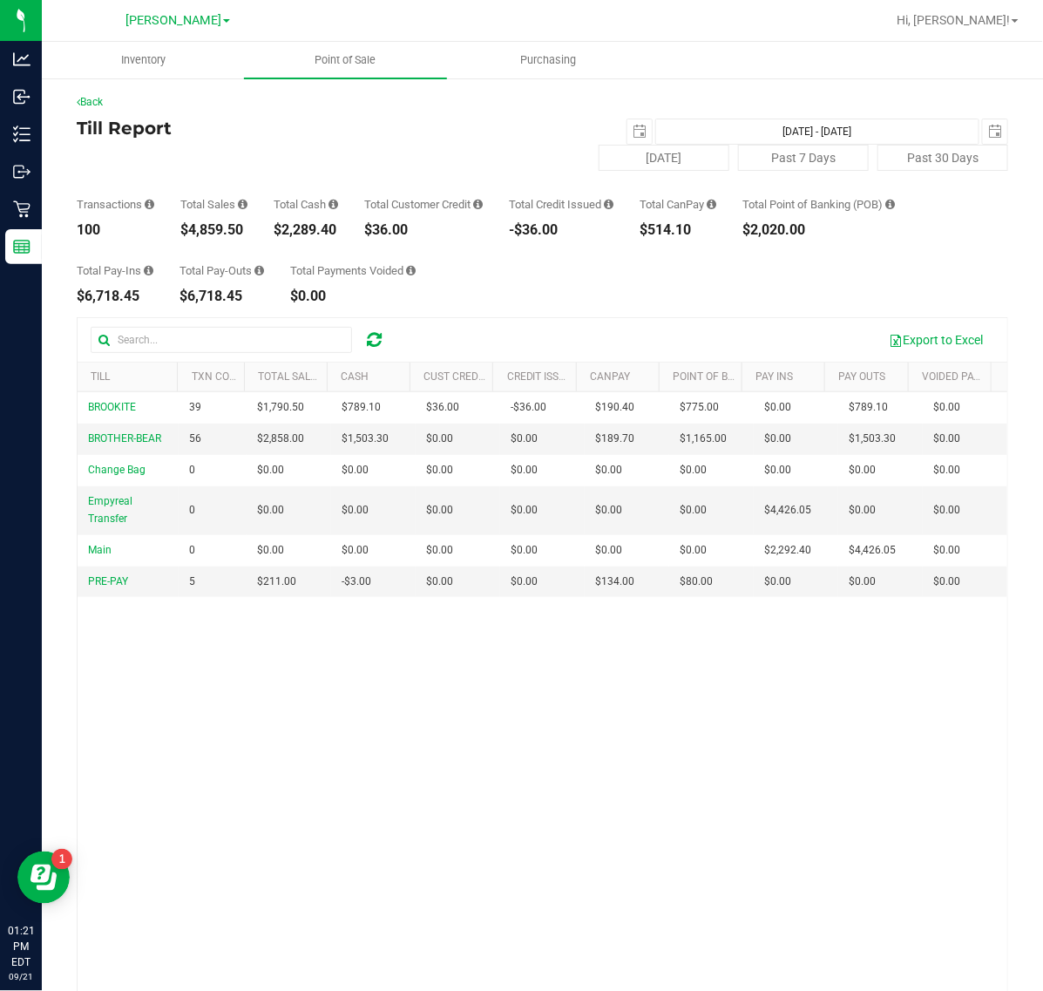
click at [506, 711] on div "BROOKITE 39 $1,790.50 $789.10 $0.00 $36.00 -$36.00 $190.40 $0.00 $775.00 $0.00 …" at bounding box center [543, 704] width 930 height 624
drag, startPoint x: 188, startPoint y: 586, endPoint x: 183, endPoint y: 715, distance: 129.1
click at [184, 715] on div "BROOKITE 39 $1,790.50 $789.10 $0.00 $36.00 -$36.00 $190.40 $0.00 $775.00 $0.00 …" at bounding box center [543, 704] width 930 height 624
drag, startPoint x: 112, startPoint y: 412, endPoint x: 388, endPoint y: 559, distance: 312.7
click at [987, 848] on div "Back Till Report [DATE] [DATE] - [DATE] [DATE] [DATE] Past 7 Days Past 30 Days …" at bounding box center [542, 577] width 1001 height 1000
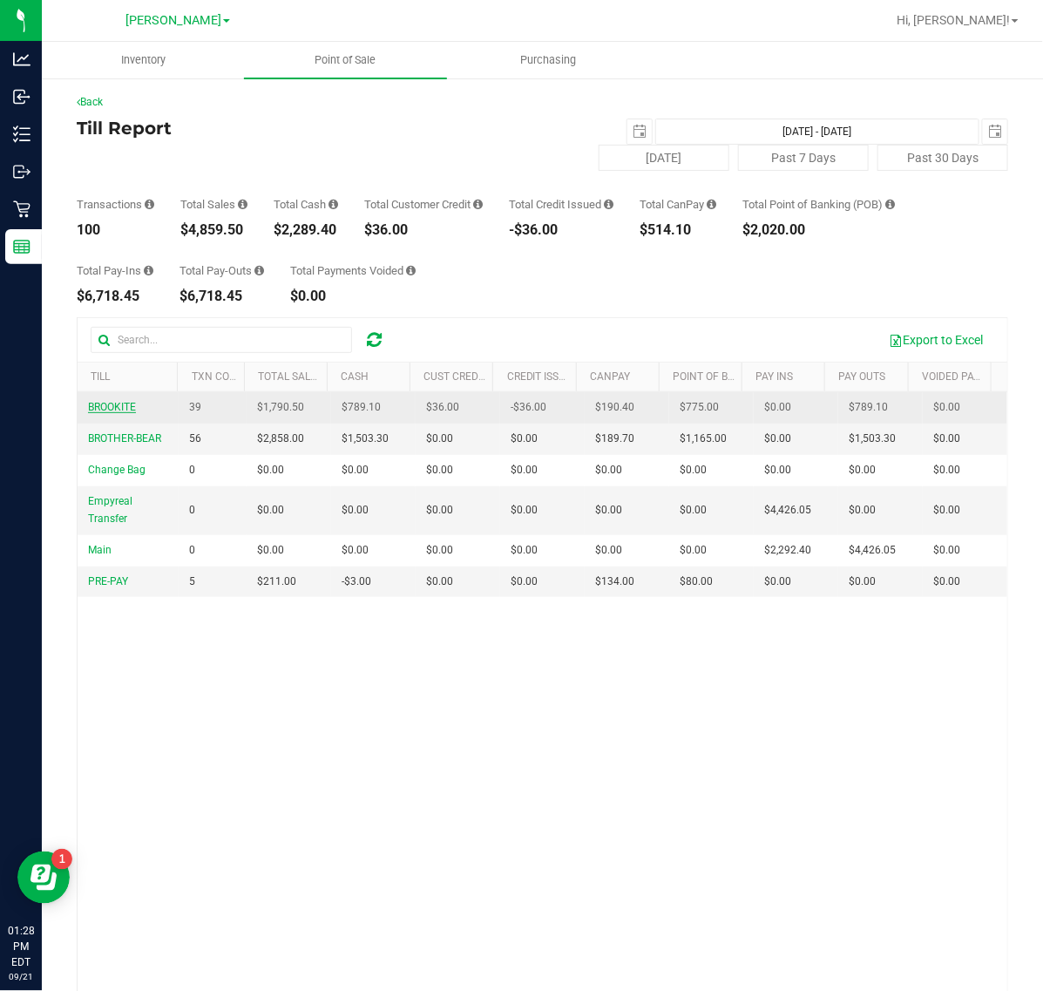
click at [110, 405] on span "BROOKITE" at bounding box center [112, 407] width 48 height 12
